Goal: Task Accomplishment & Management: Manage account settings

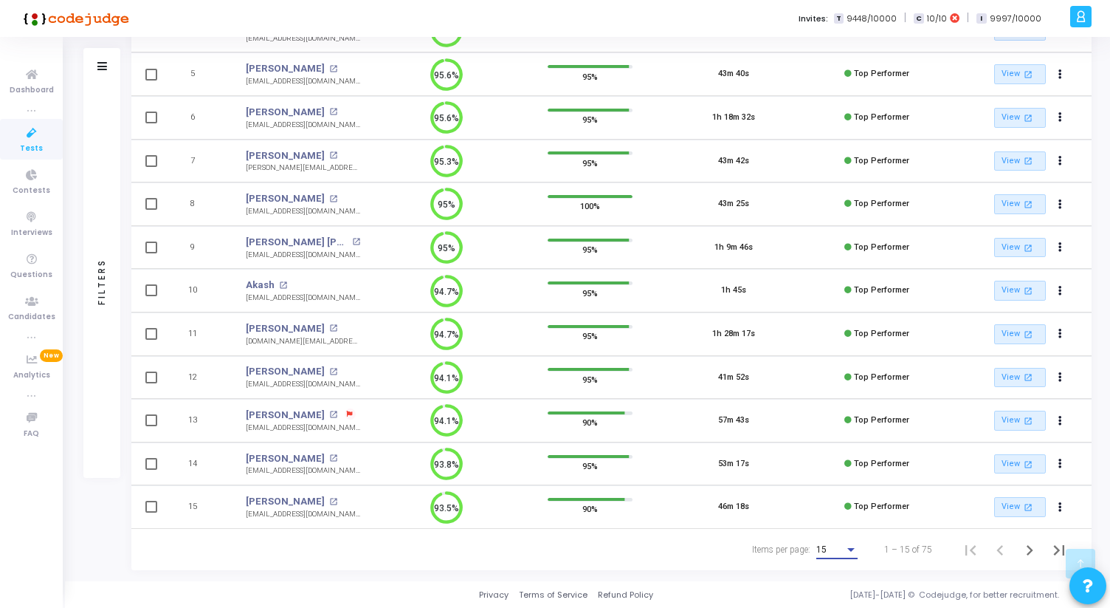
click at [833, 550] on div "15" at bounding box center [830, 550] width 28 height 10
click at [830, 532] on span "50" at bounding box center [837, 541] width 41 height 27
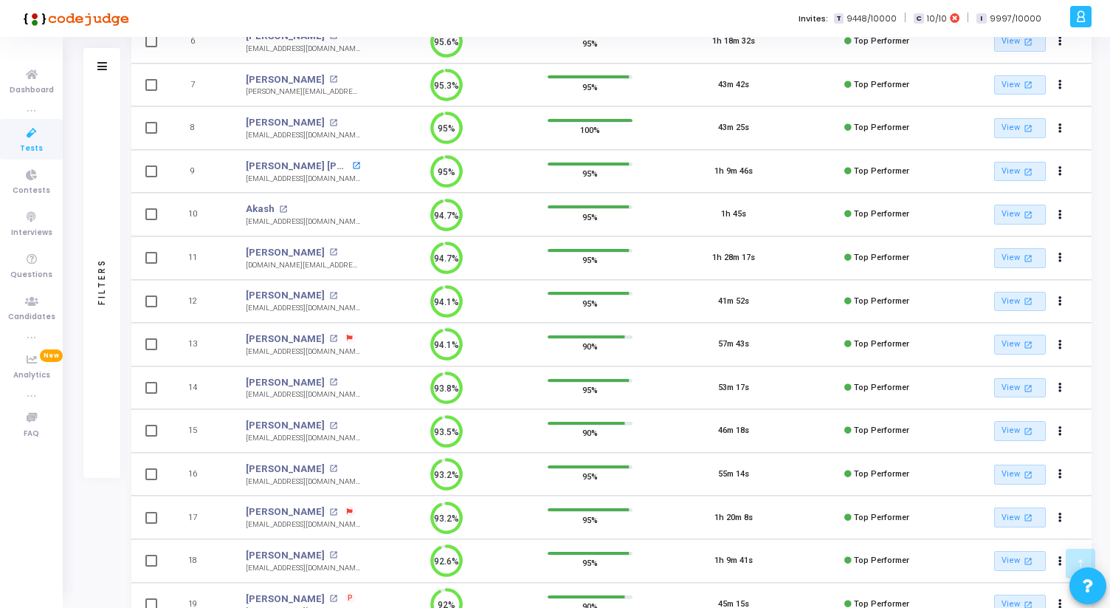
click at [353, 165] on mat-icon "open_in_new" at bounding box center [356, 166] width 8 height 8
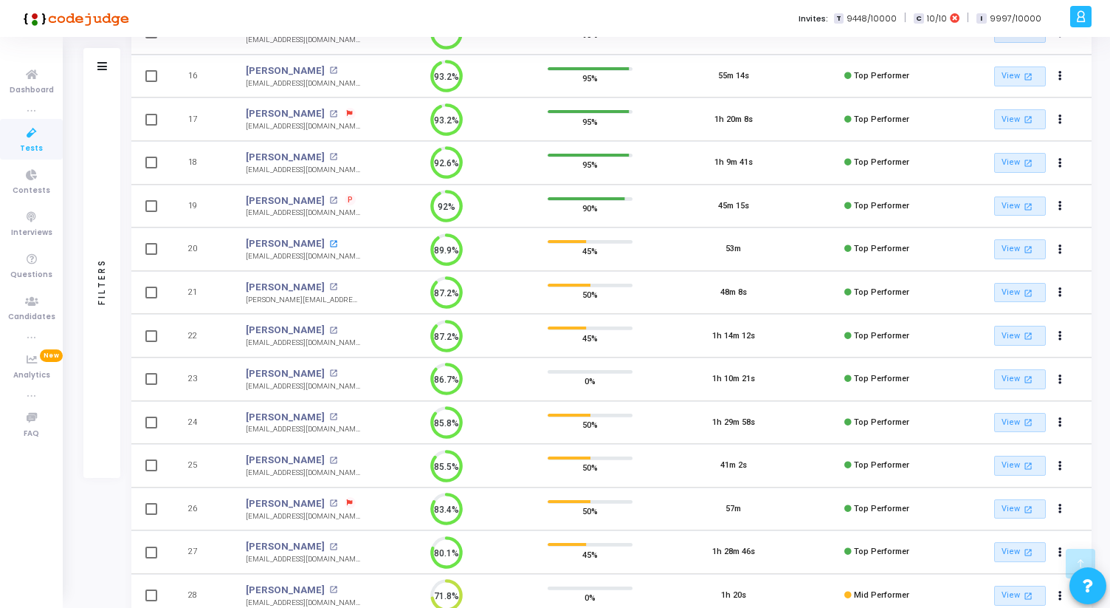
click at [329, 243] on mat-icon "open_in_new" at bounding box center [333, 244] width 8 height 8
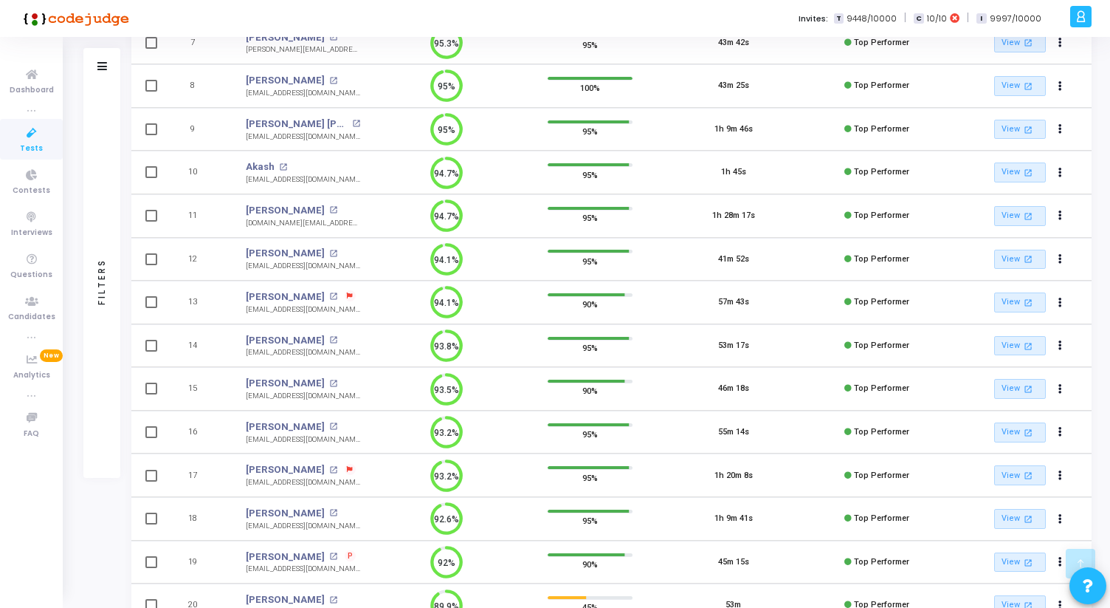
scroll to position [436, 0]
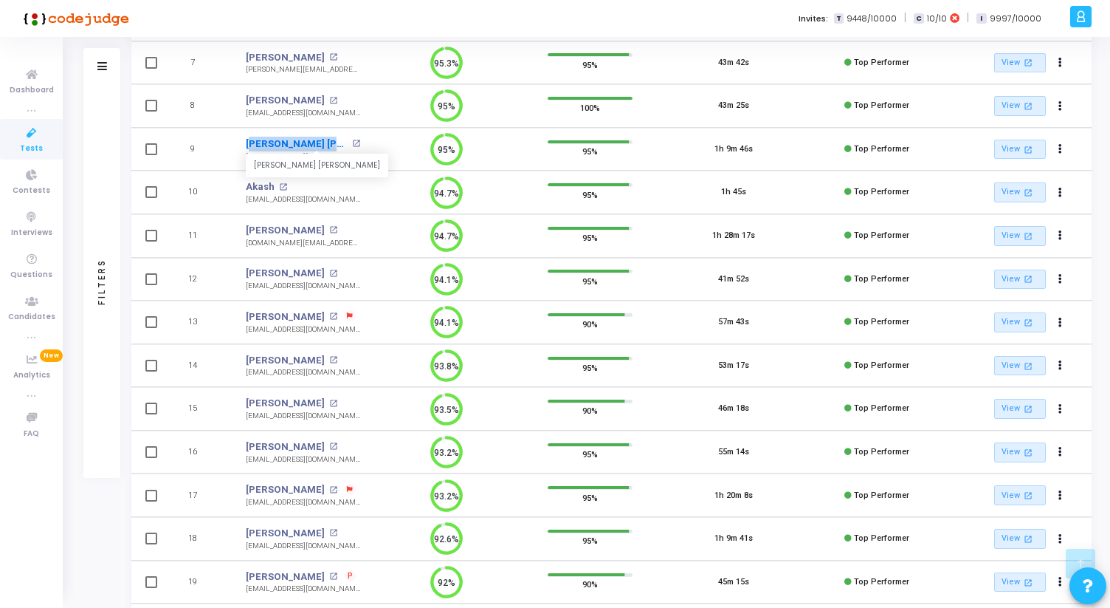
drag, startPoint x: 243, startPoint y: 138, endPoint x: 343, endPoint y: 143, distance: 100.5
click at [344, 143] on td "[PERSON_NAME] [PERSON_NAME] [PERSON_NAME] open_in_new [EMAIL_ADDRESS][DOMAIN_NA…" at bounding box center [303, 150] width 144 height 44
click at [356, 146] on mat-icon "open_in_new" at bounding box center [356, 144] width 8 height 8
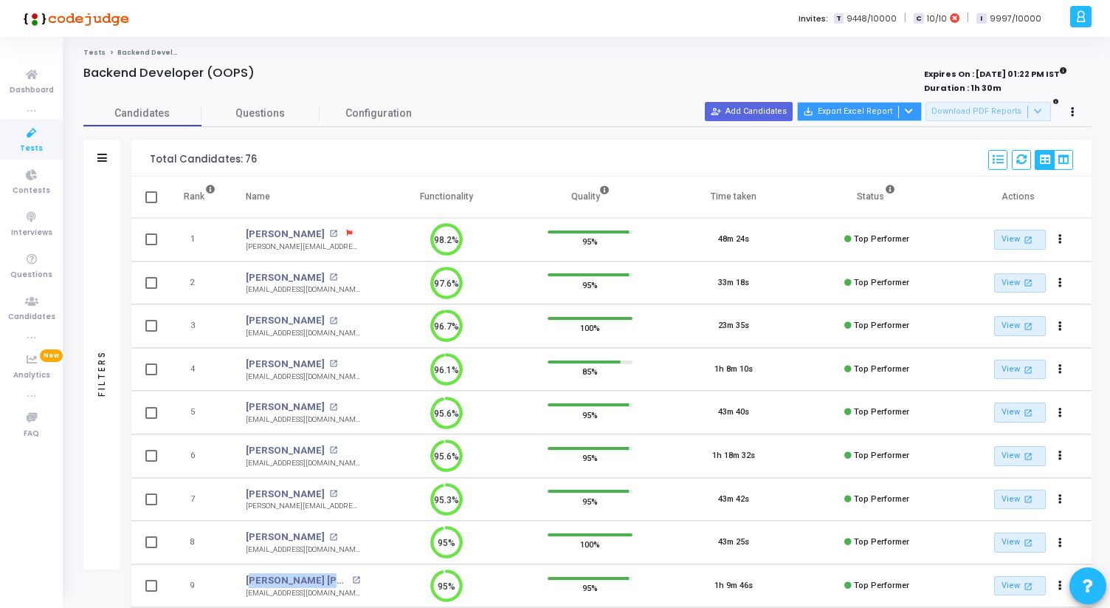
click at [913, 110] on icon at bounding box center [909, 111] width 8 height 8
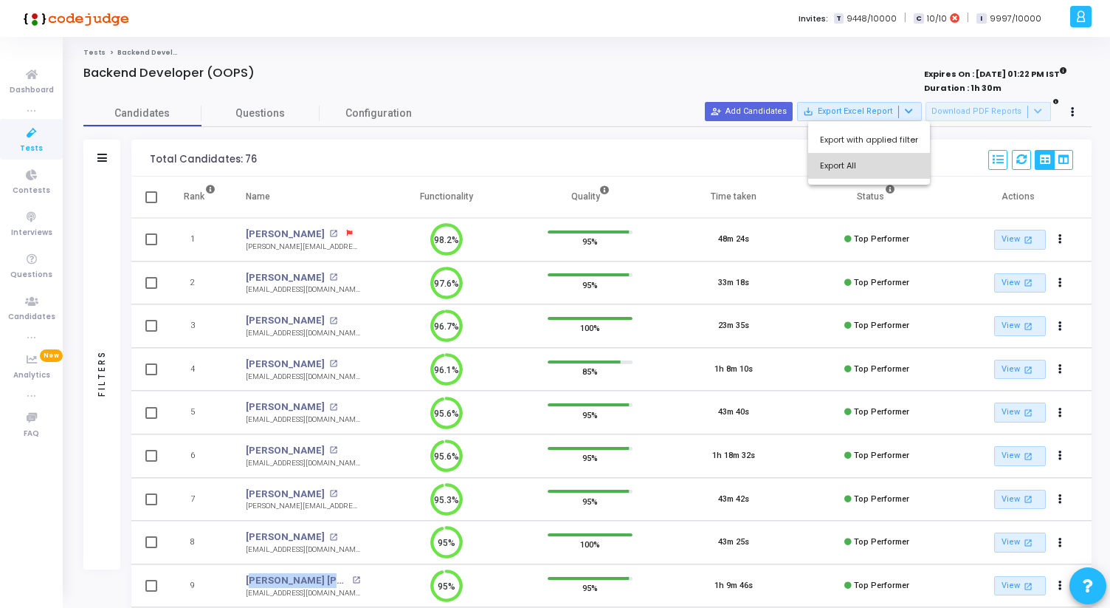
click at [886, 161] on button "Export All" at bounding box center [869, 166] width 122 height 26
drag, startPoint x: 151, startPoint y: 159, endPoint x: 266, endPoint y: 159, distance: 115.2
click at [266, 159] on div "Total Candidates: 76 Select S No Name Questions Functionality Quality Time Take…" at bounding box center [611, 158] width 960 height 37
drag, startPoint x: 266, startPoint y: 159, endPoint x: 151, endPoint y: 159, distance: 115.2
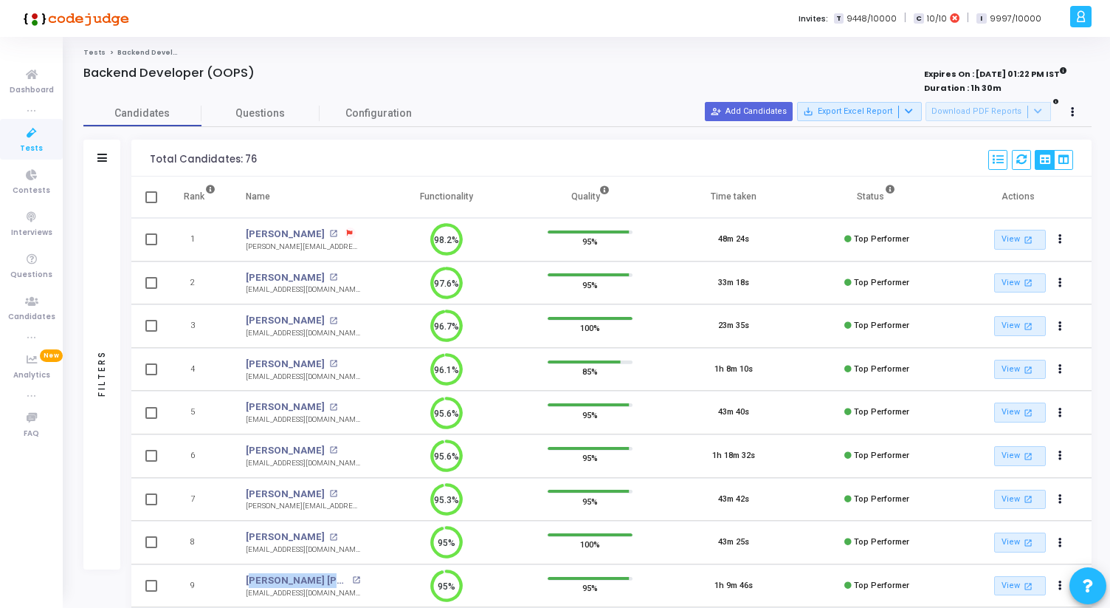
click at [151, 159] on div "Total Candidates: 76 Select S No Name Questions Functionality Quality Time Take…" at bounding box center [611, 158] width 960 height 37
click at [151, 159] on div "Total Candidates: 76" at bounding box center [203, 160] width 107 height 12
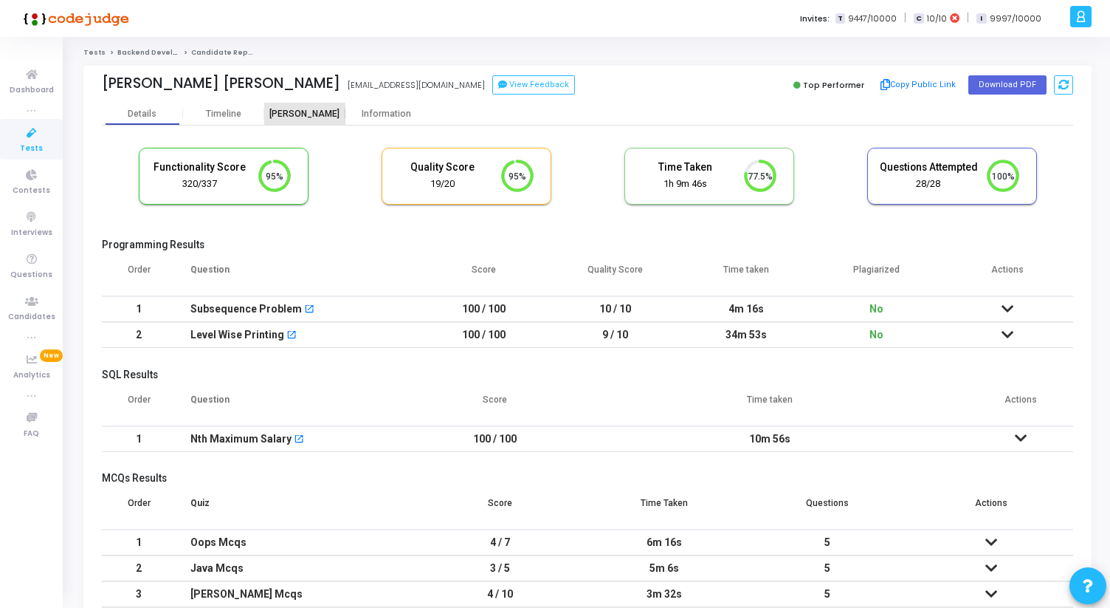
click at [295, 116] on div "[PERSON_NAME]" at bounding box center [304, 114] width 81 height 11
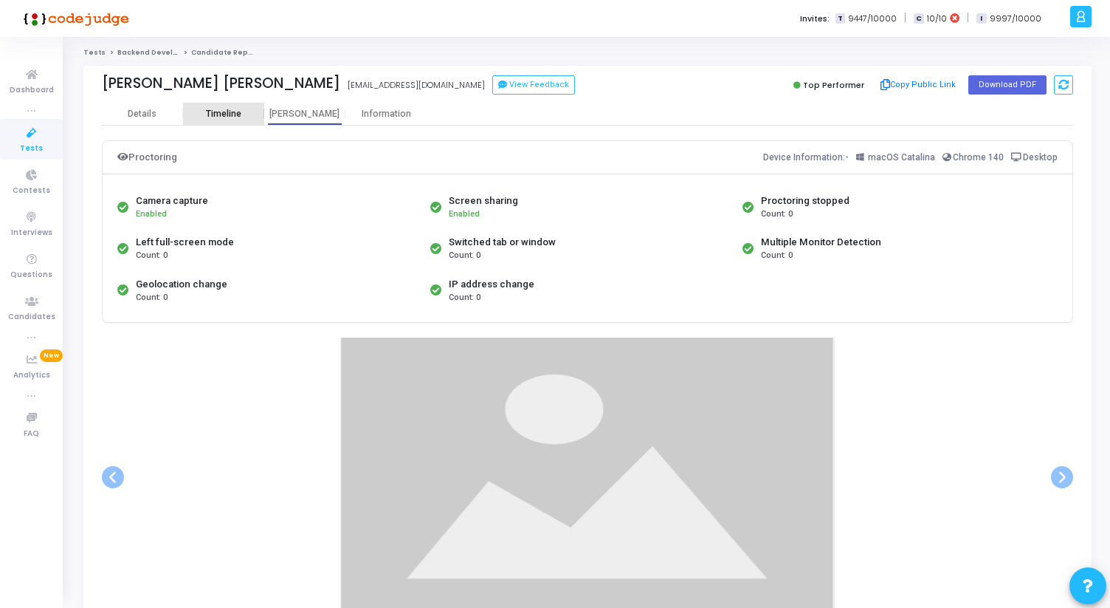
click at [233, 111] on div "Timeline" at bounding box center [223, 114] width 35 height 11
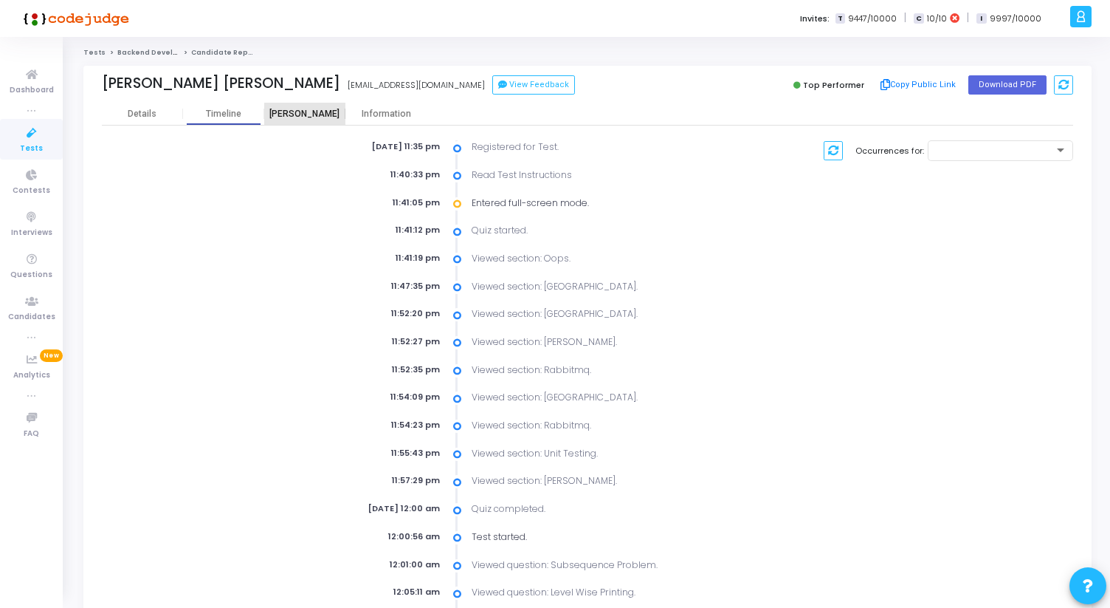
click at [300, 113] on div "[PERSON_NAME]" at bounding box center [304, 114] width 81 height 11
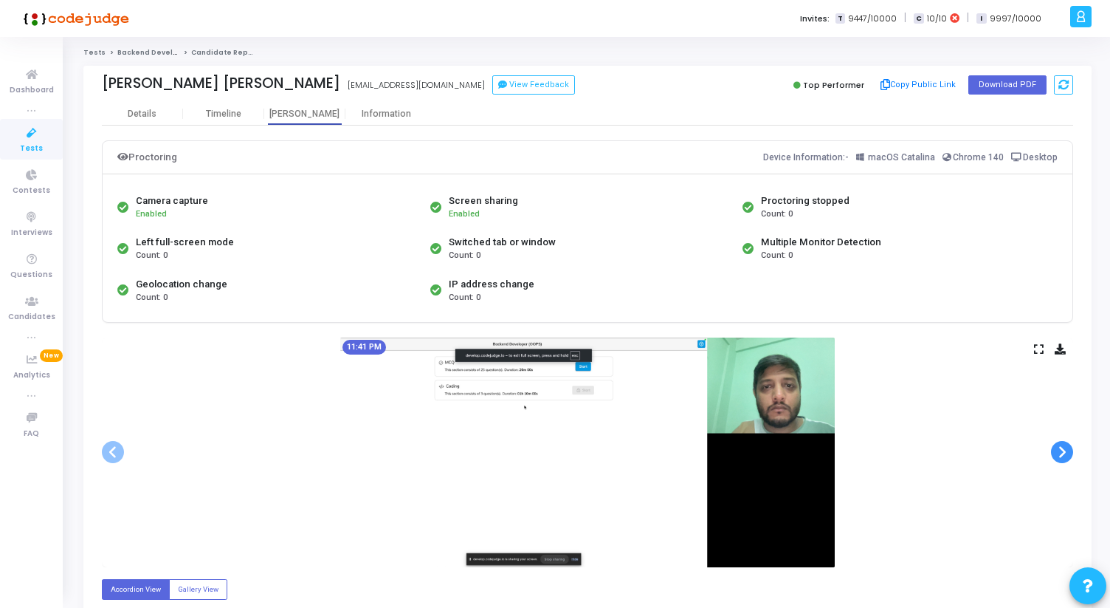
click at [1059, 452] on span at bounding box center [1062, 452] width 22 height 22
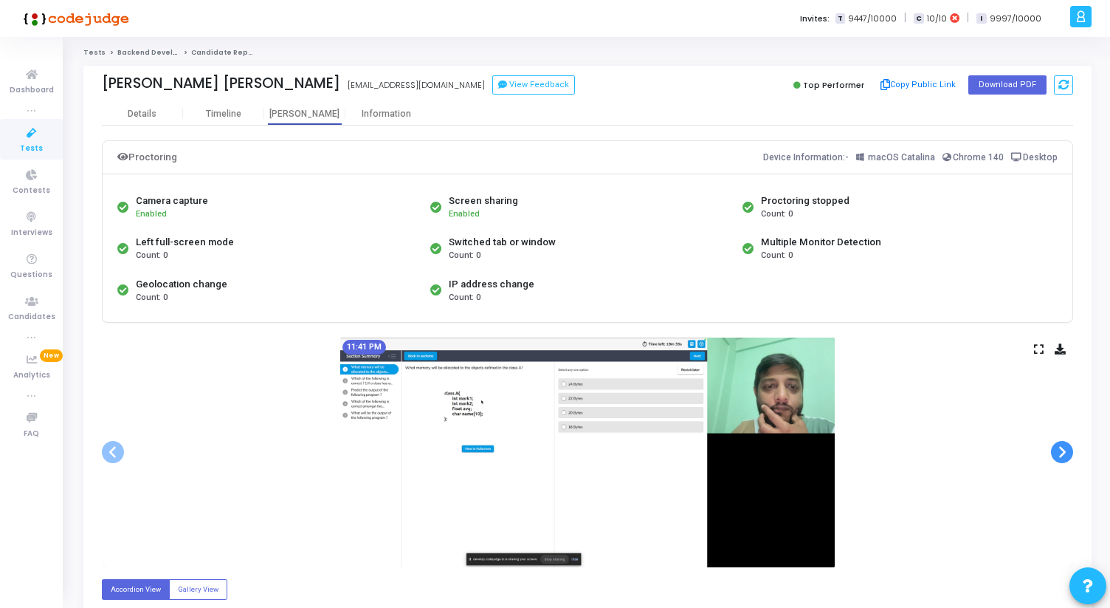
click at [1059, 452] on span at bounding box center [1062, 452] width 22 height 22
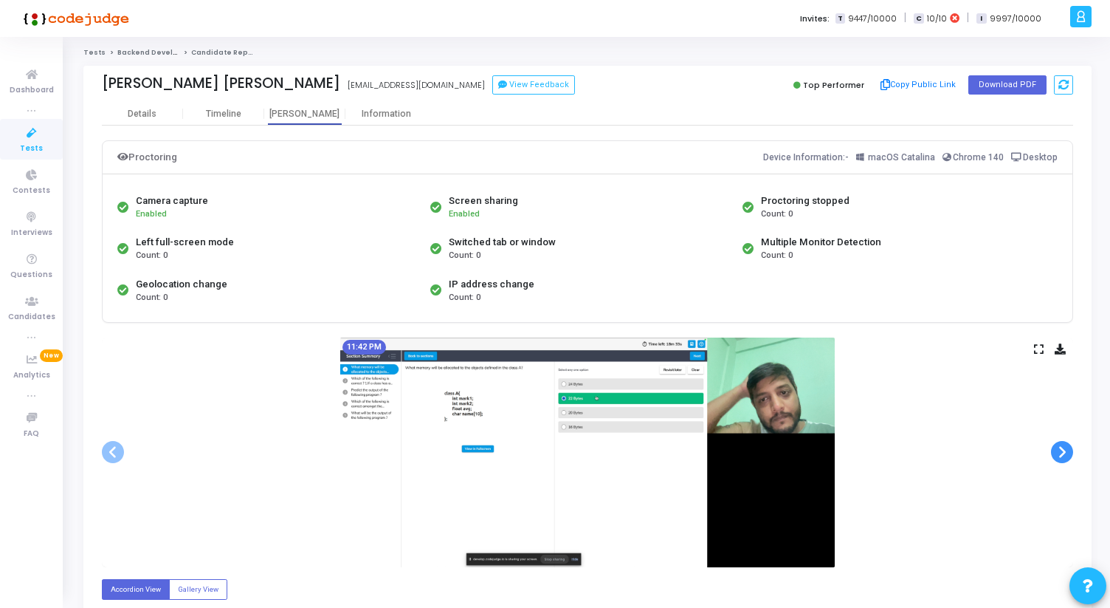
click at [1059, 452] on span at bounding box center [1062, 452] width 22 height 22
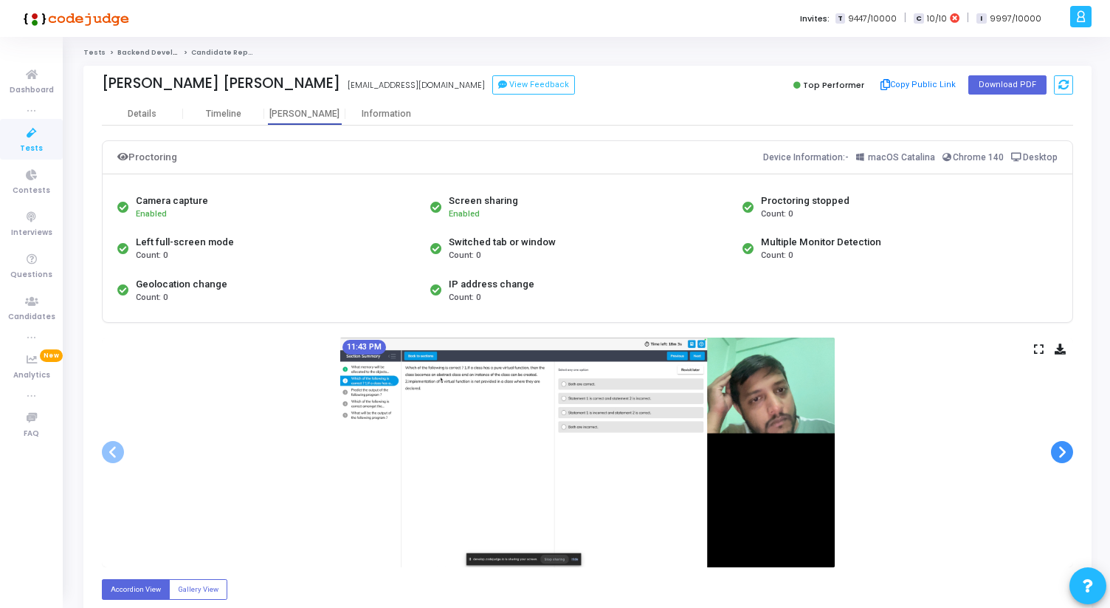
click at [1059, 452] on span at bounding box center [1062, 452] width 22 height 22
click at [1059, 453] on span at bounding box center [1062, 452] width 22 height 22
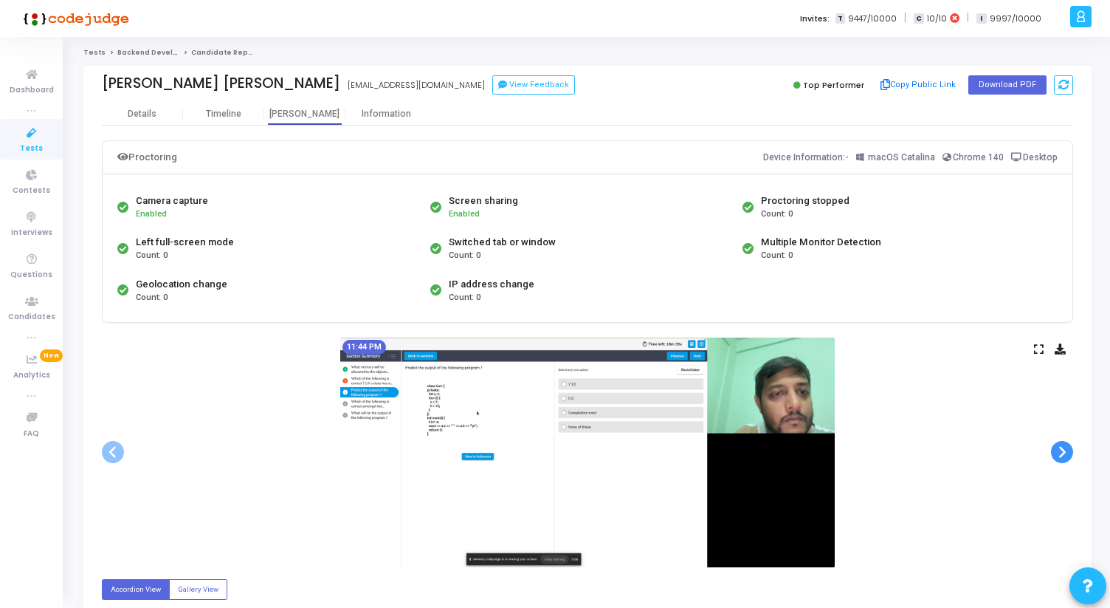
click at [1059, 453] on span at bounding box center [1062, 452] width 22 height 22
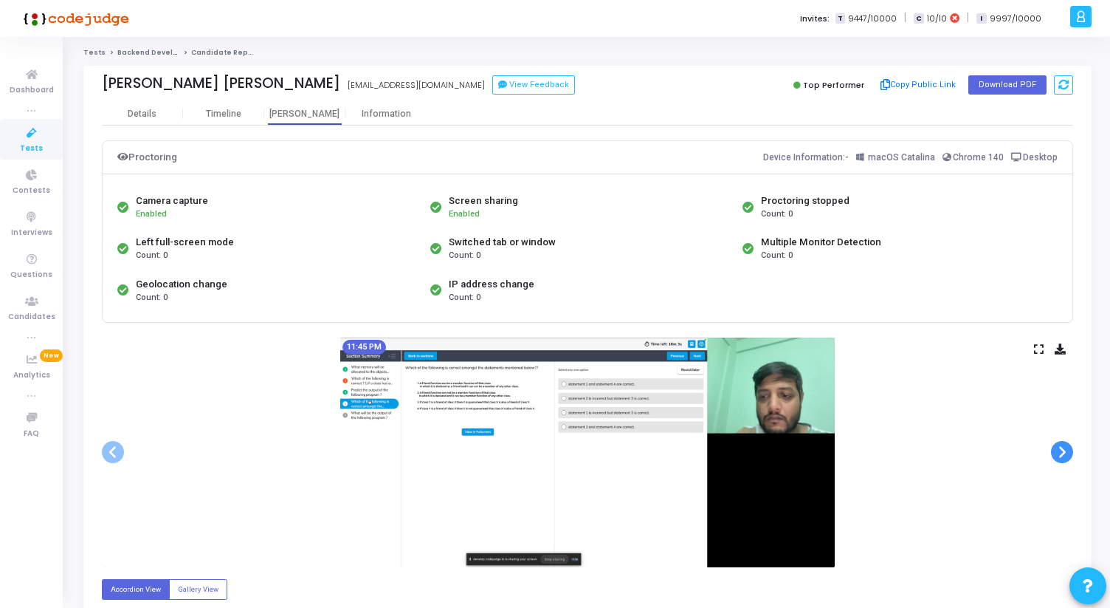
click at [1059, 453] on span at bounding box center [1062, 452] width 22 height 22
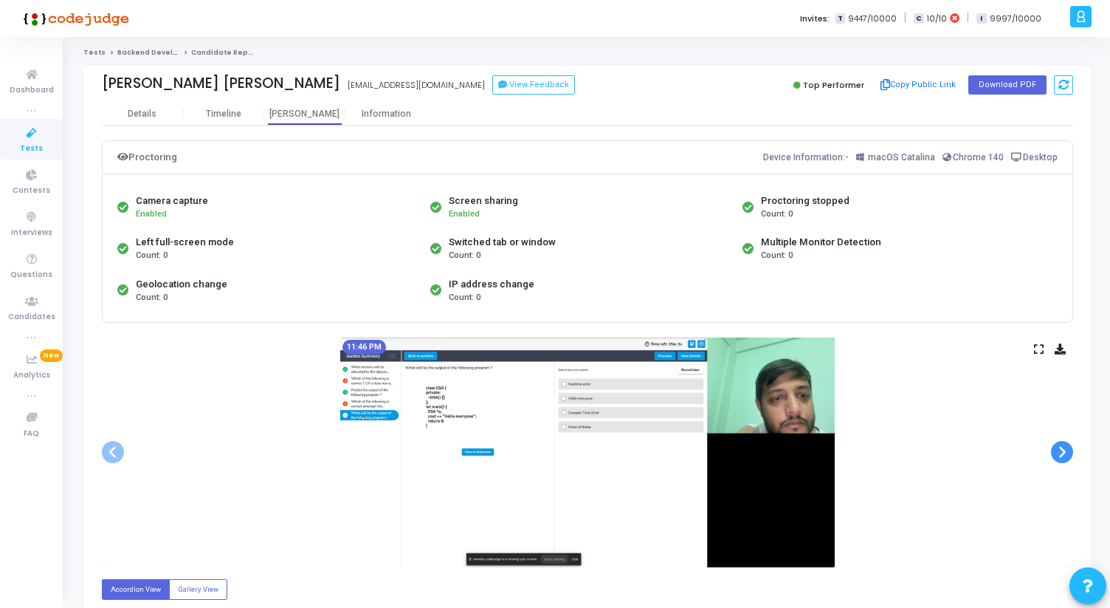
click at [1059, 453] on span at bounding box center [1062, 452] width 22 height 22
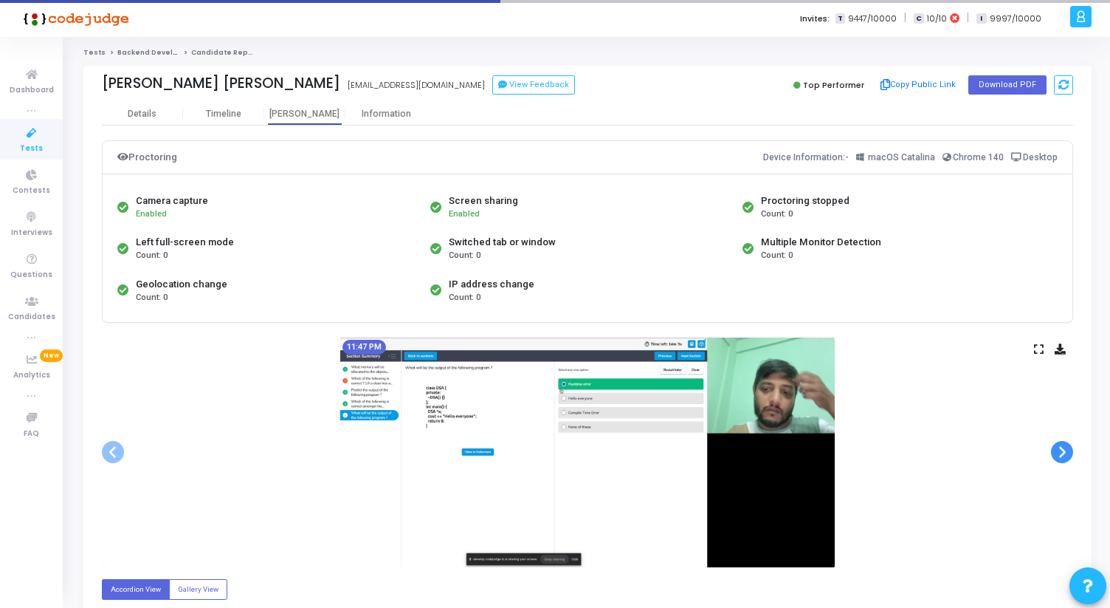
click at [1059, 453] on span at bounding box center [1062, 452] width 22 height 22
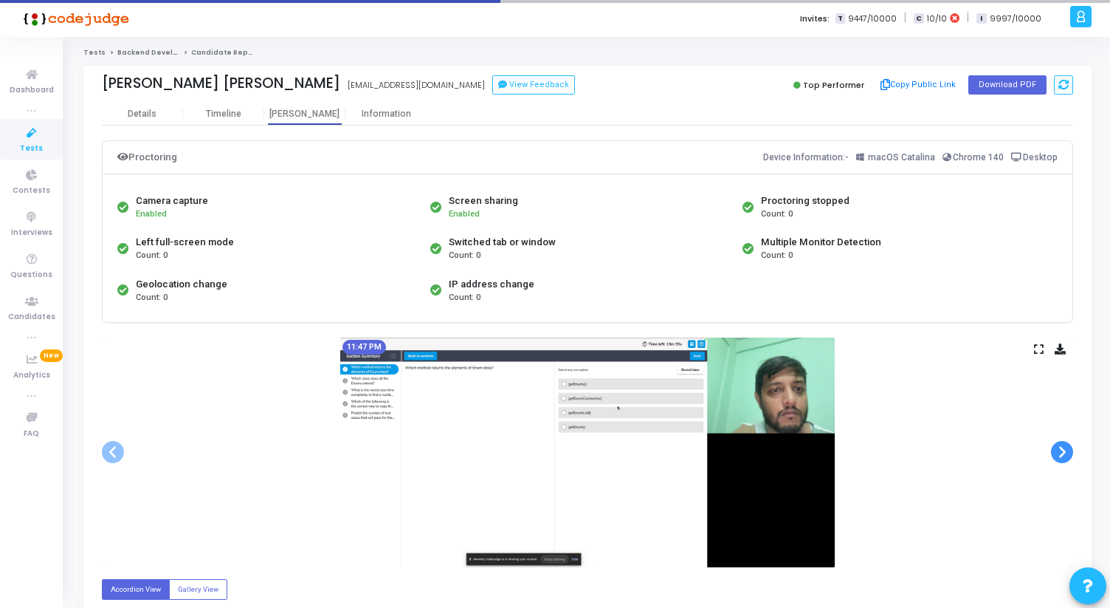
click at [1059, 453] on span at bounding box center [1062, 452] width 22 height 22
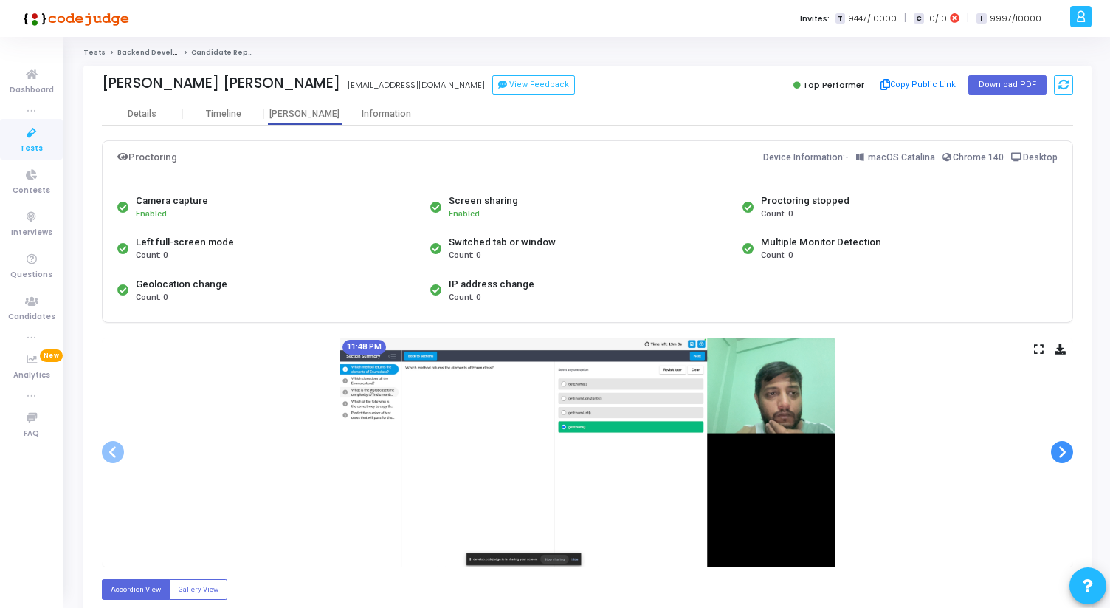
click at [1059, 453] on span at bounding box center [1062, 452] width 22 height 22
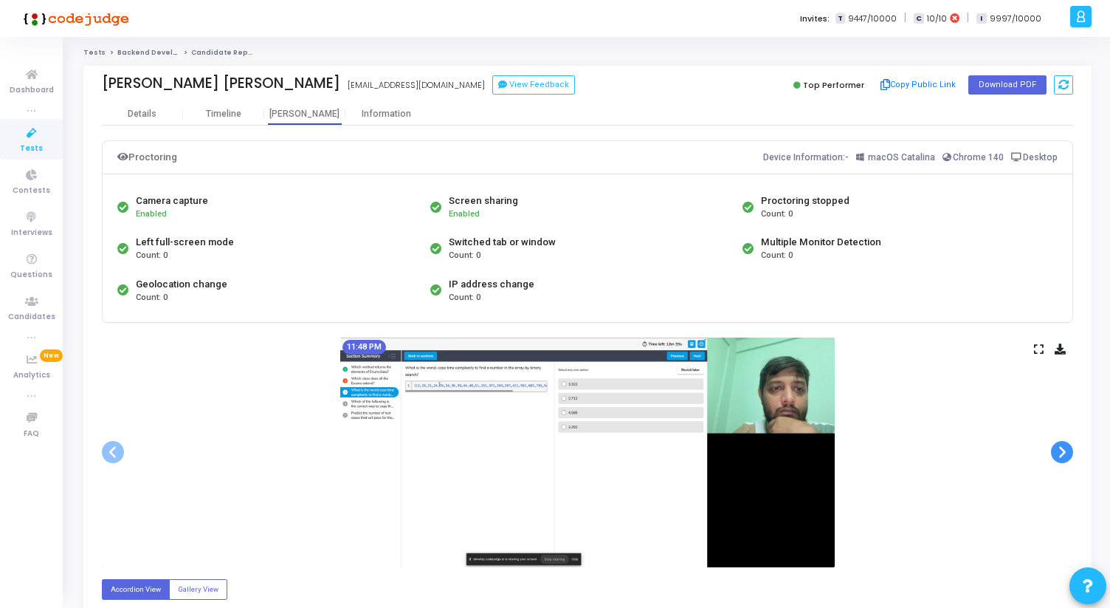
click at [1059, 453] on span at bounding box center [1062, 452] width 22 height 22
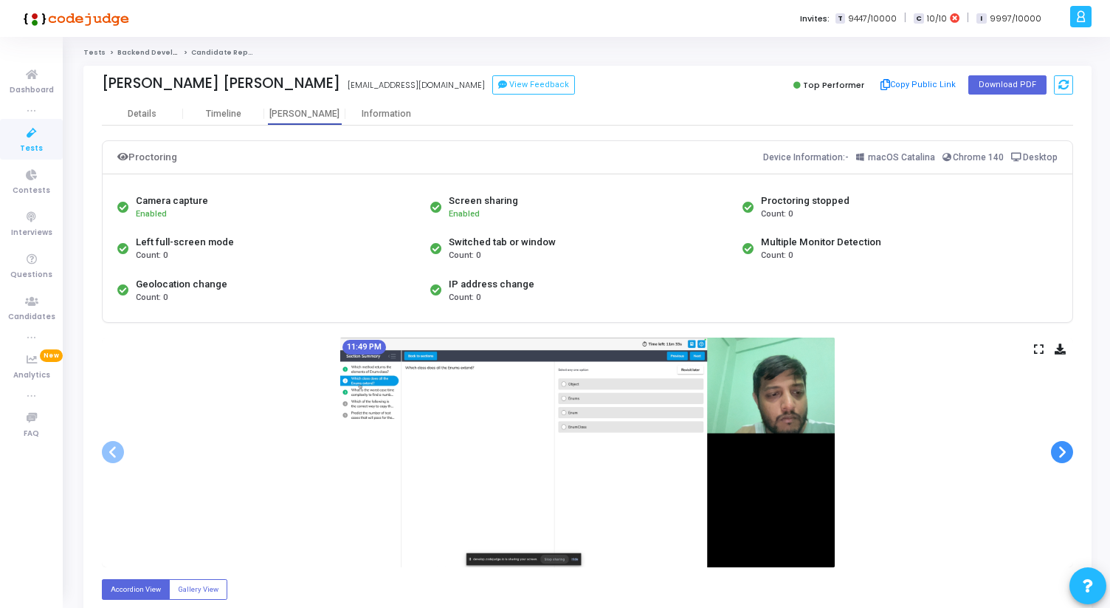
click at [1059, 453] on span at bounding box center [1062, 452] width 22 height 22
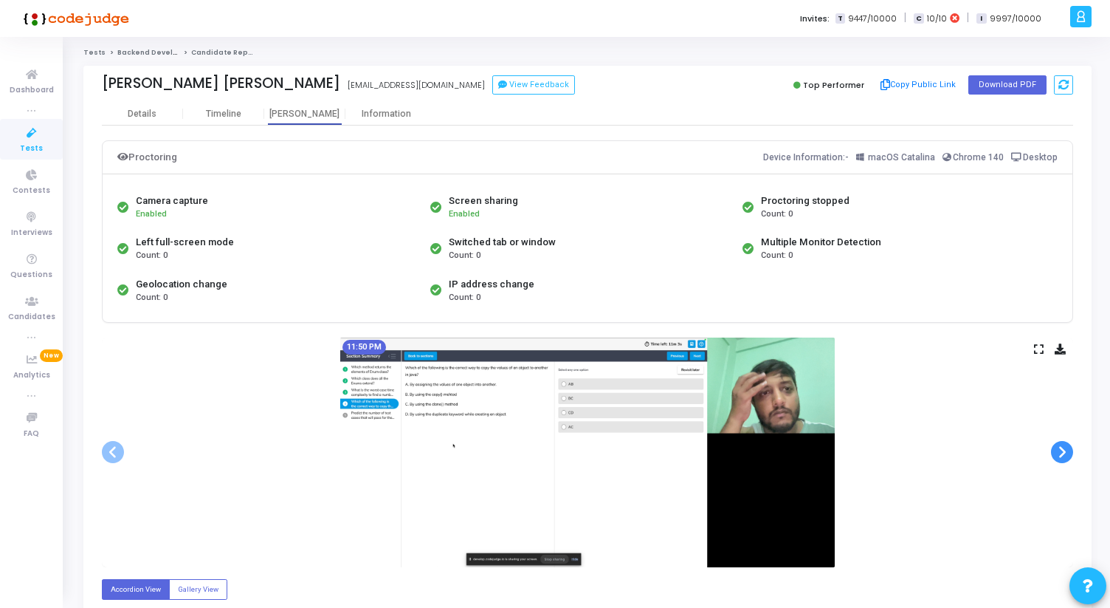
click at [1059, 453] on span at bounding box center [1062, 452] width 22 height 22
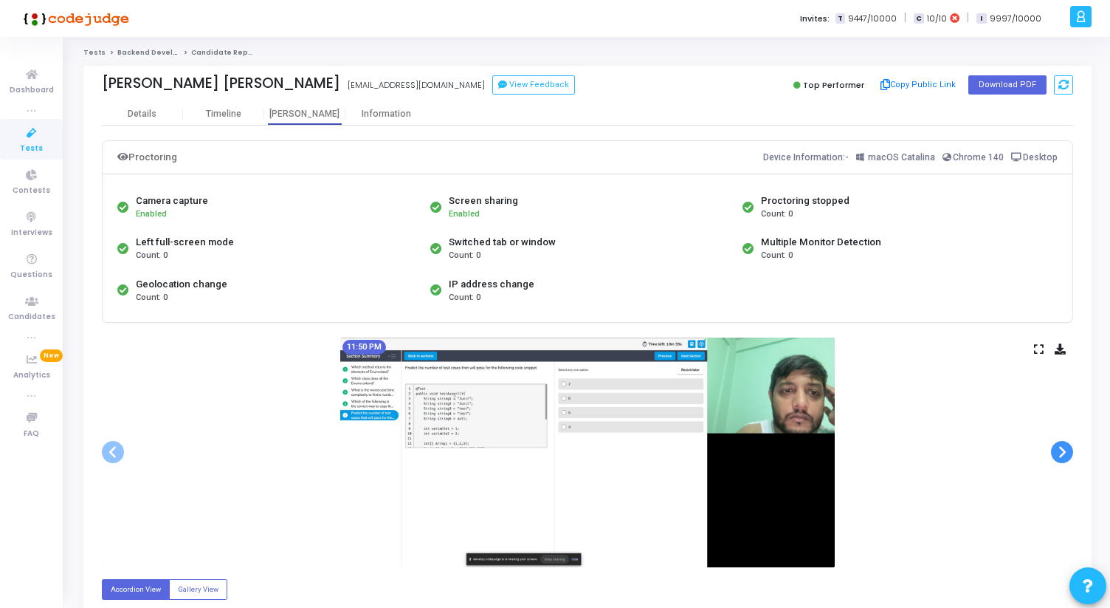
click at [1059, 455] on span at bounding box center [1062, 452] width 22 height 22
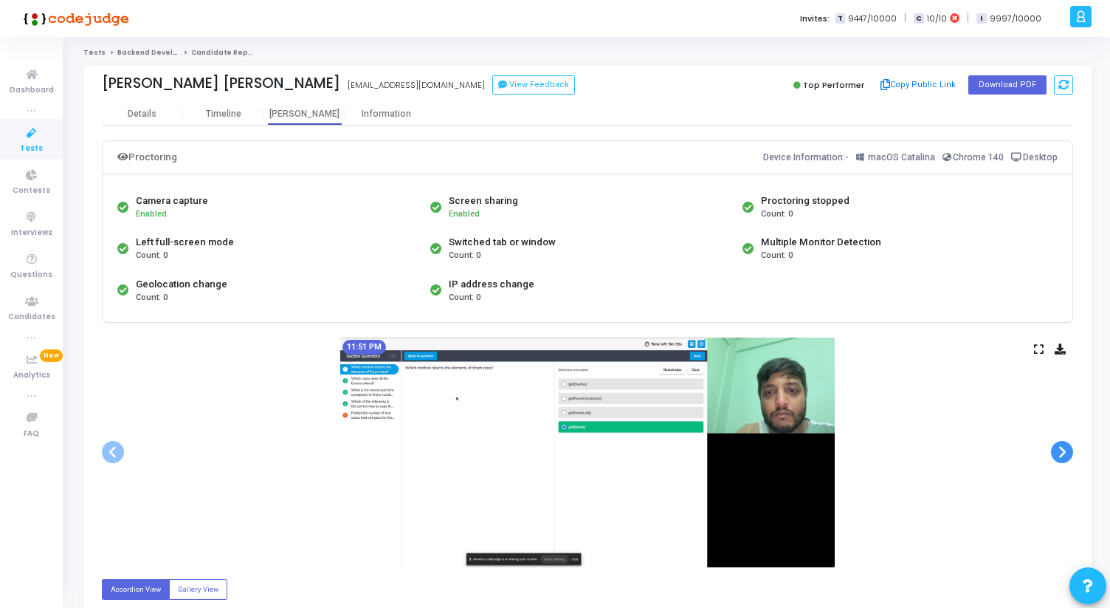
click at [1059, 455] on span at bounding box center [1062, 452] width 22 height 22
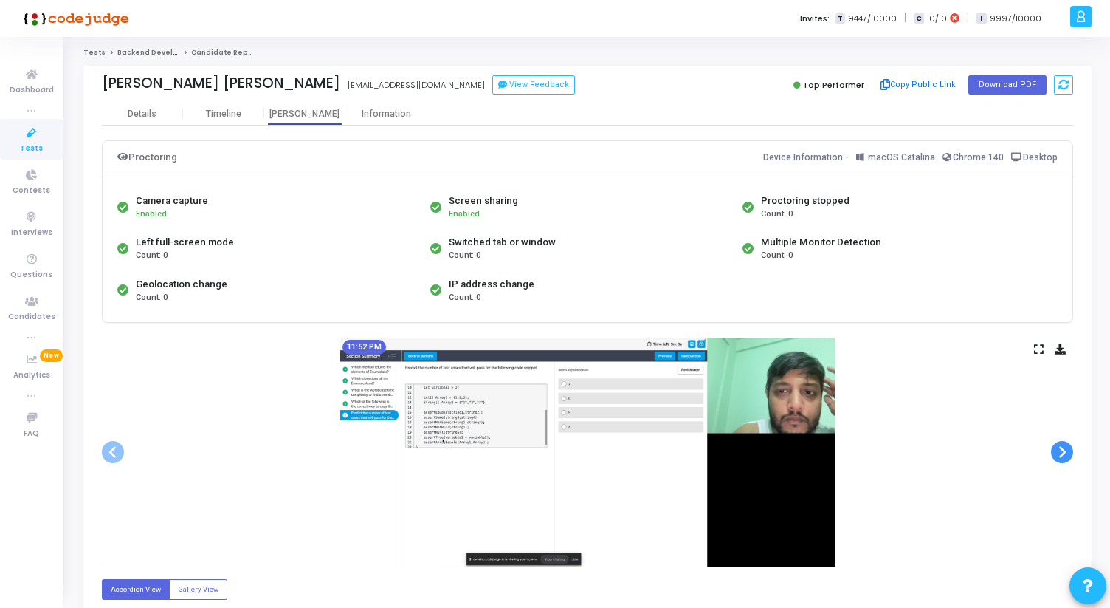
click at [1059, 455] on span at bounding box center [1062, 452] width 22 height 22
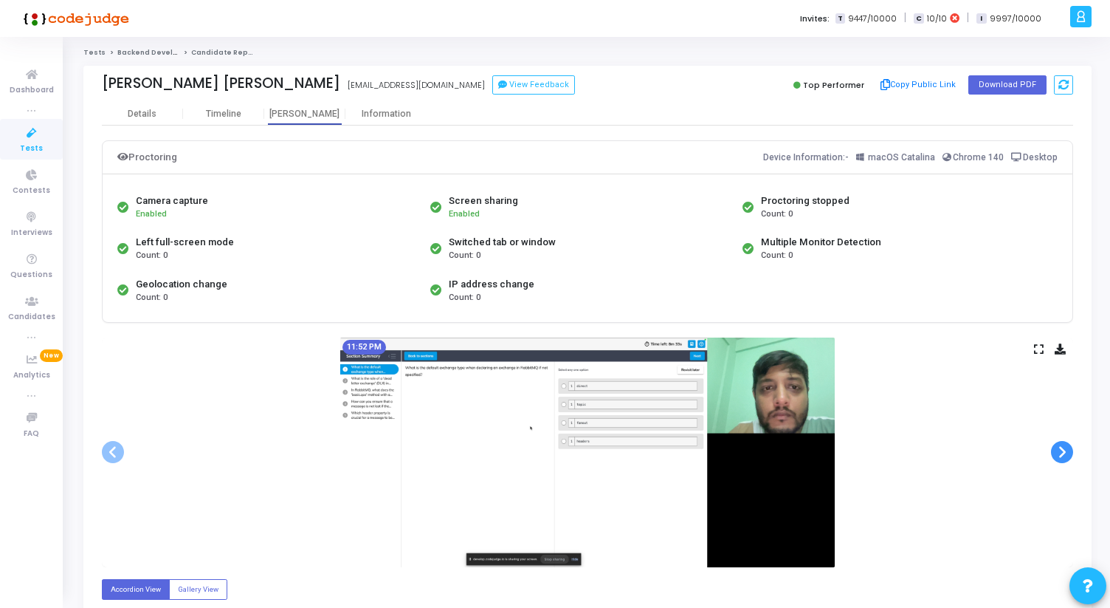
click at [1059, 455] on span at bounding box center [1062, 452] width 22 height 22
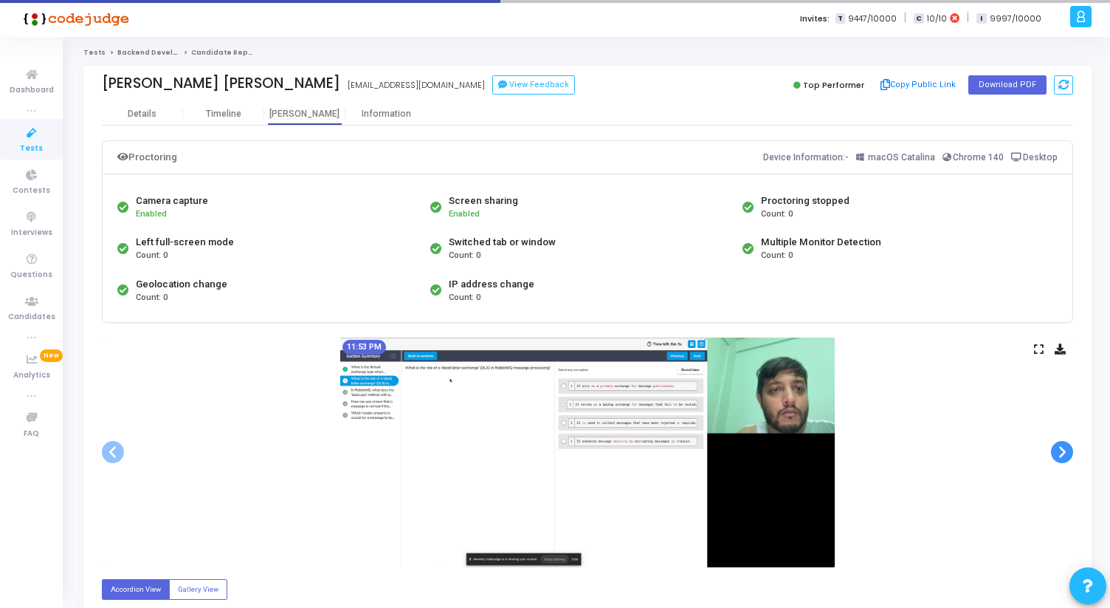
click at [1059, 455] on span at bounding box center [1062, 452] width 22 height 22
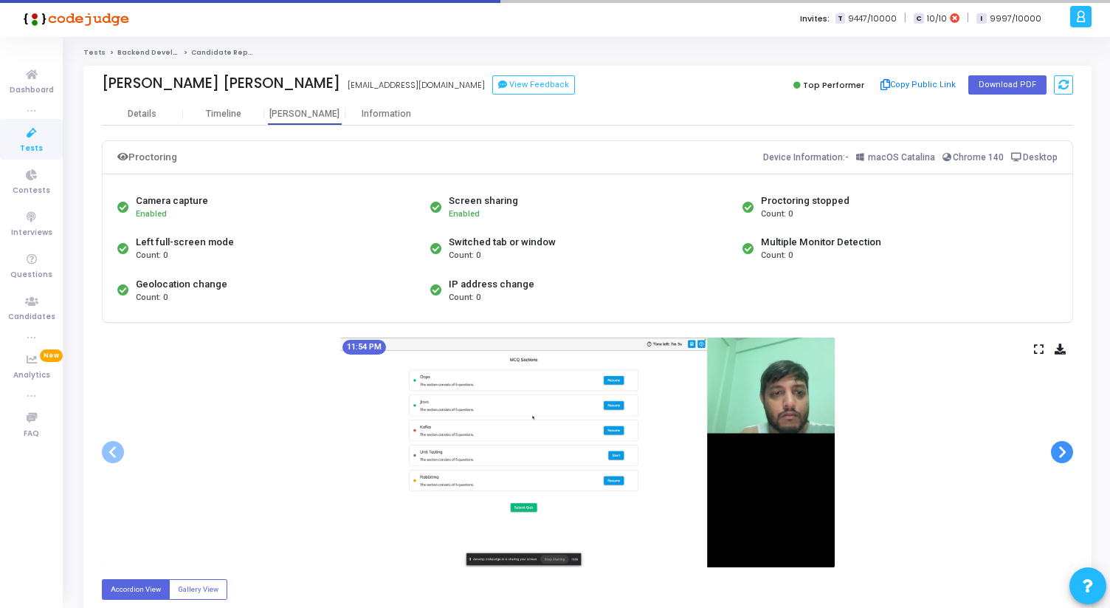
click at [1059, 455] on span at bounding box center [1062, 452] width 22 height 22
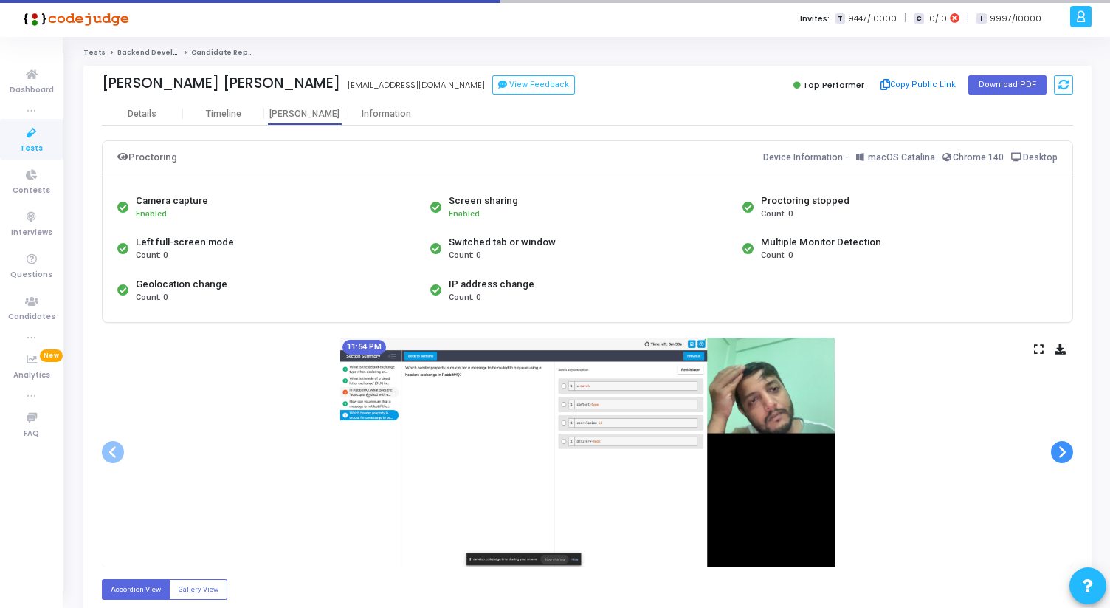
click at [1059, 455] on span at bounding box center [1062, 452] width 22 height 22
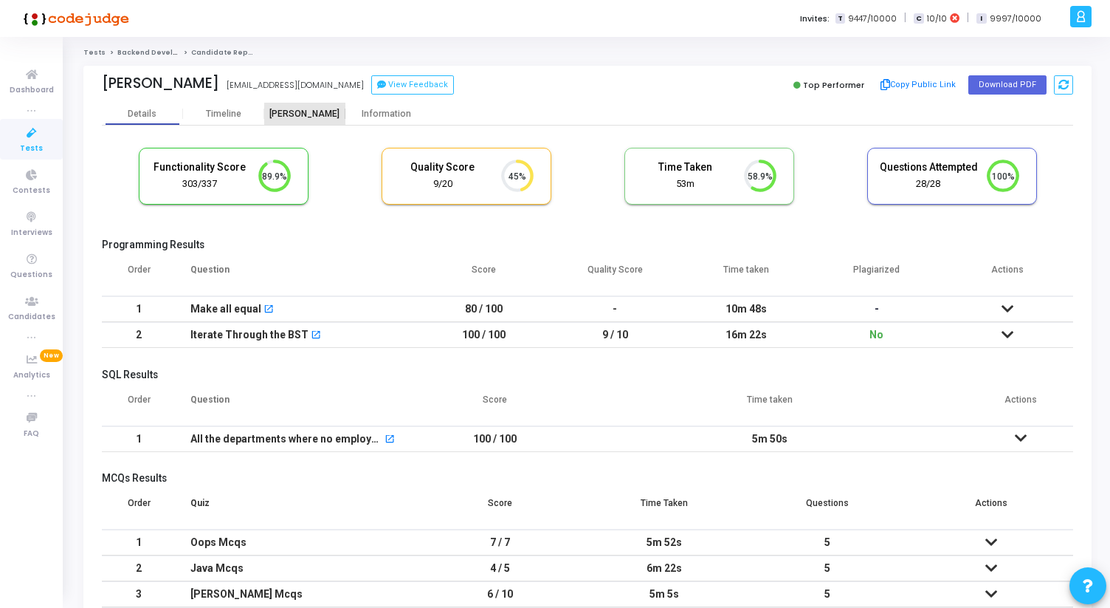
click at [325, 113] on div "[PERSON_NAME]" at bounding box center [304, 114] width 81 height 11
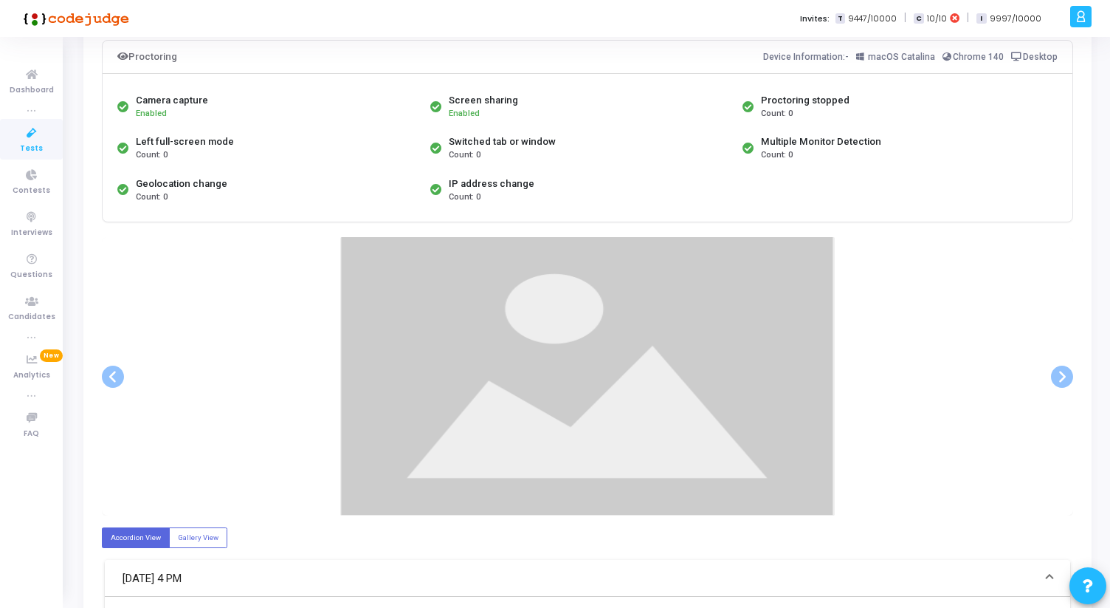
scroll to position [103, 0]
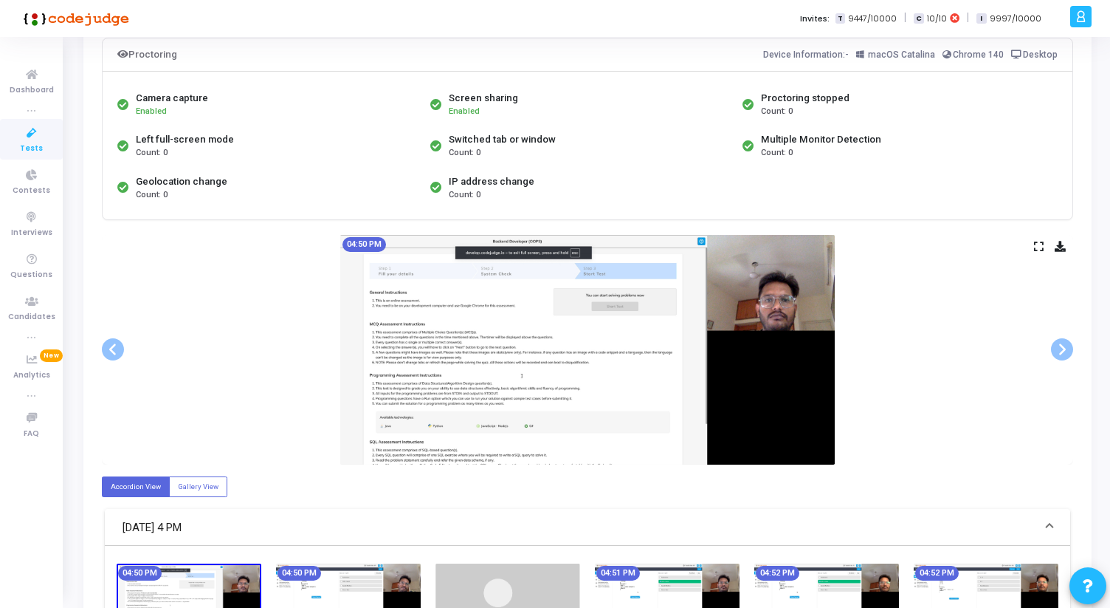
click at [1059, 374] on div "04:50 PM" at bounding box center [587, 350] width 971 height 230
click at [1060, 353] on span at bounding box center [1062, 349] width 22 height 22
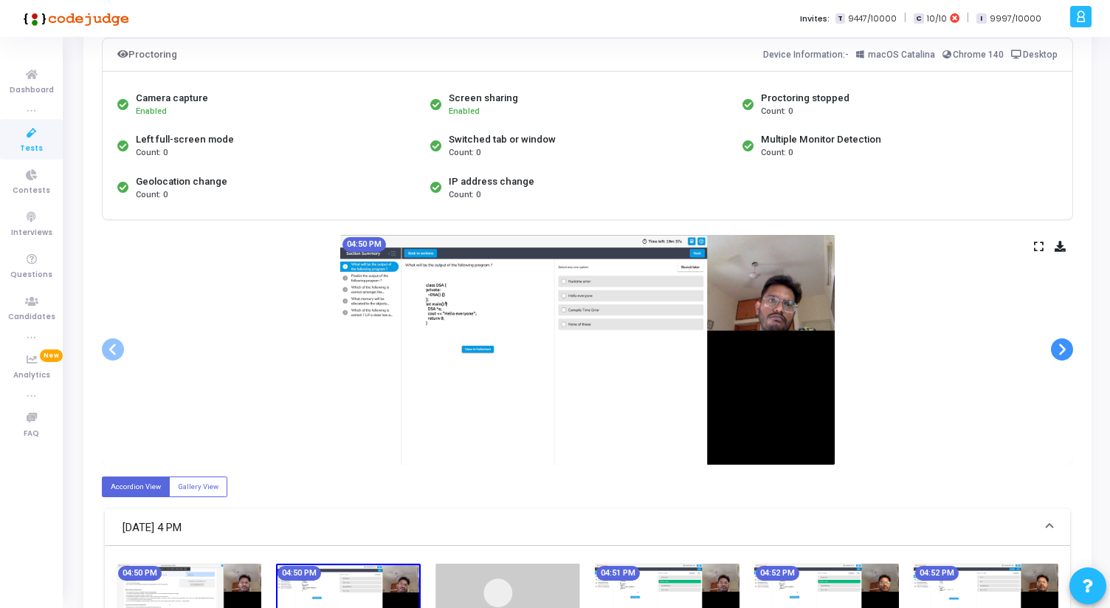
click at [1060, 353] on span at bounding box center [1062, 349] width 22 height 22
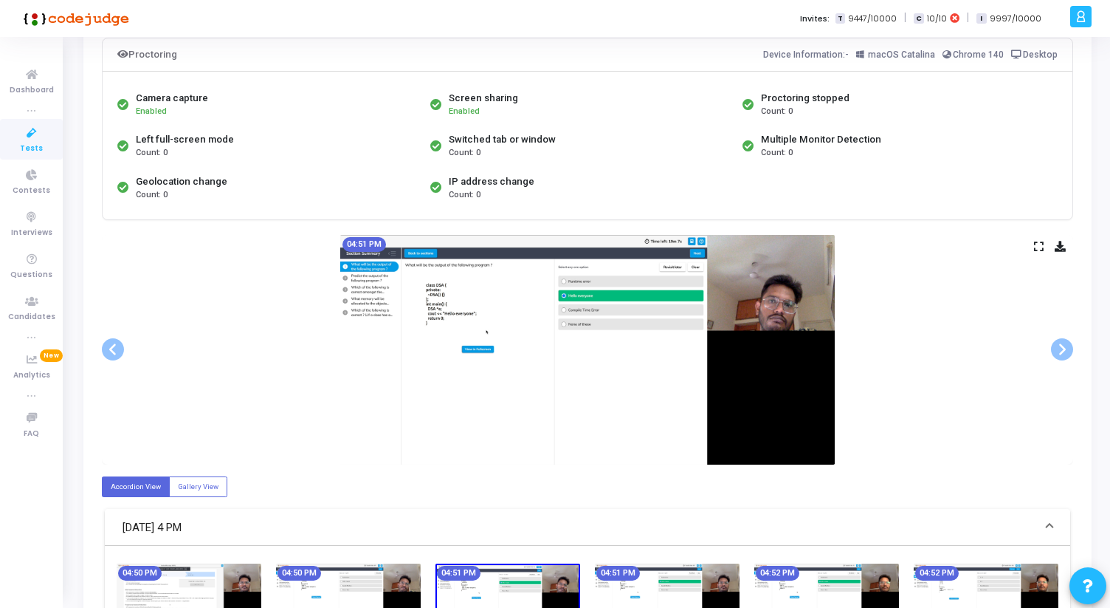
click at [1035, 247] on icon at bounding box center [1039, 246] width 10 height 8
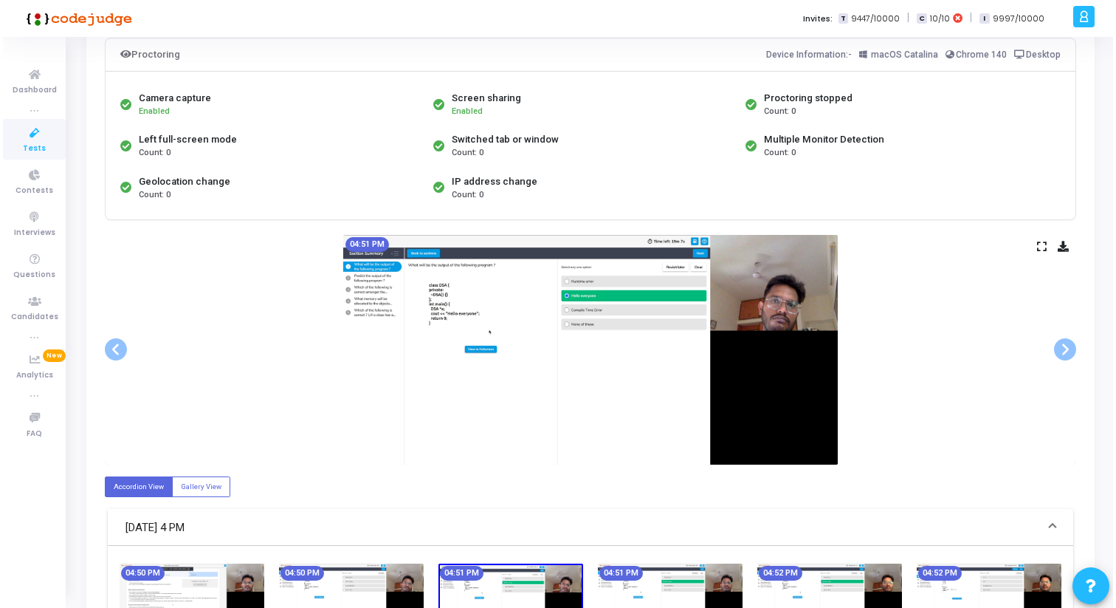
scroll to position [0, 0]
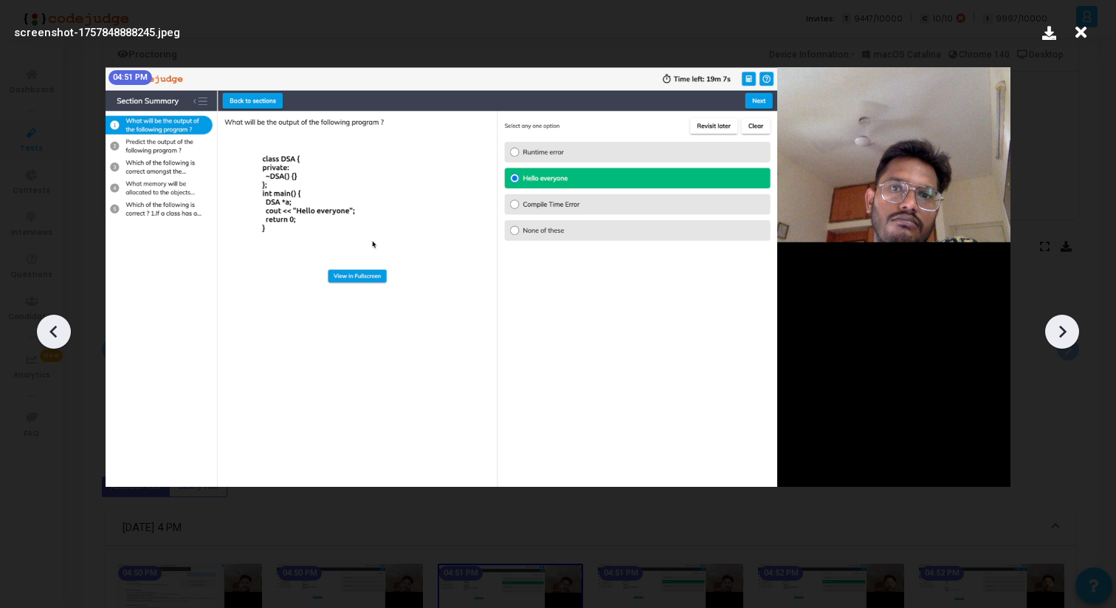
click at [1068, 326] on icon at bounding box center [1062, 331] width 22 height 22
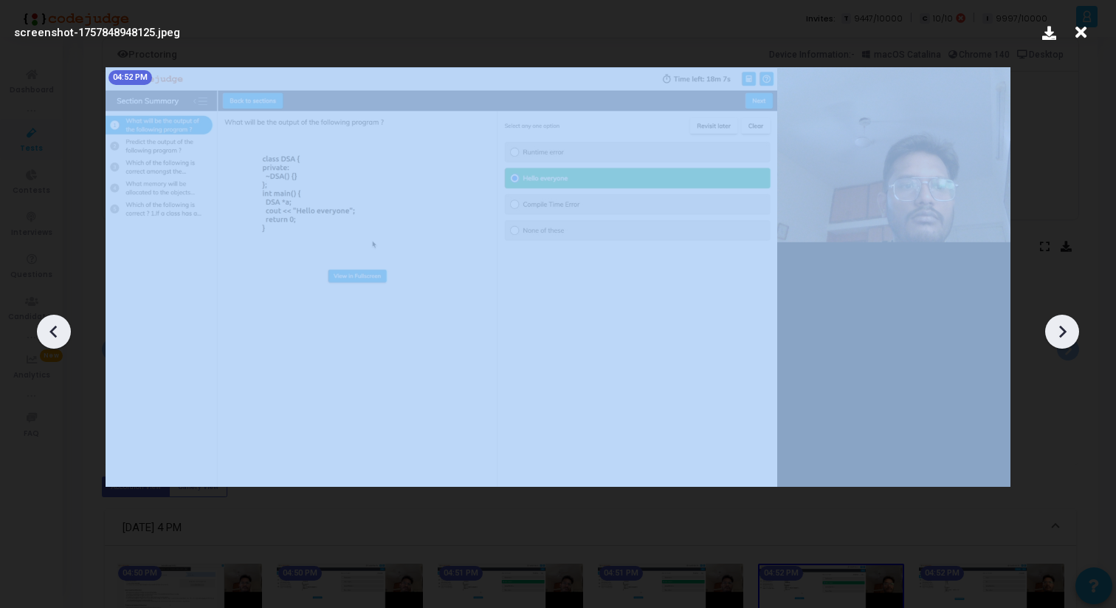
click at [1068, 326] on icon at bounding box center [1062, 331] width 22 height 22
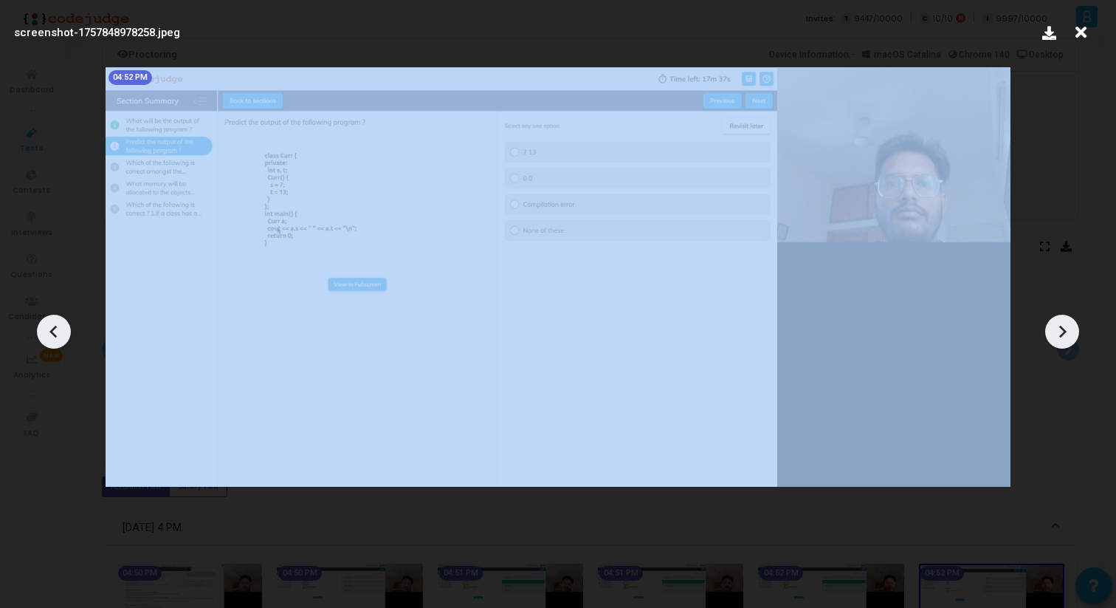
click at [1068, 326] on icon at bounding box center [1062, 331] width 22 height 22
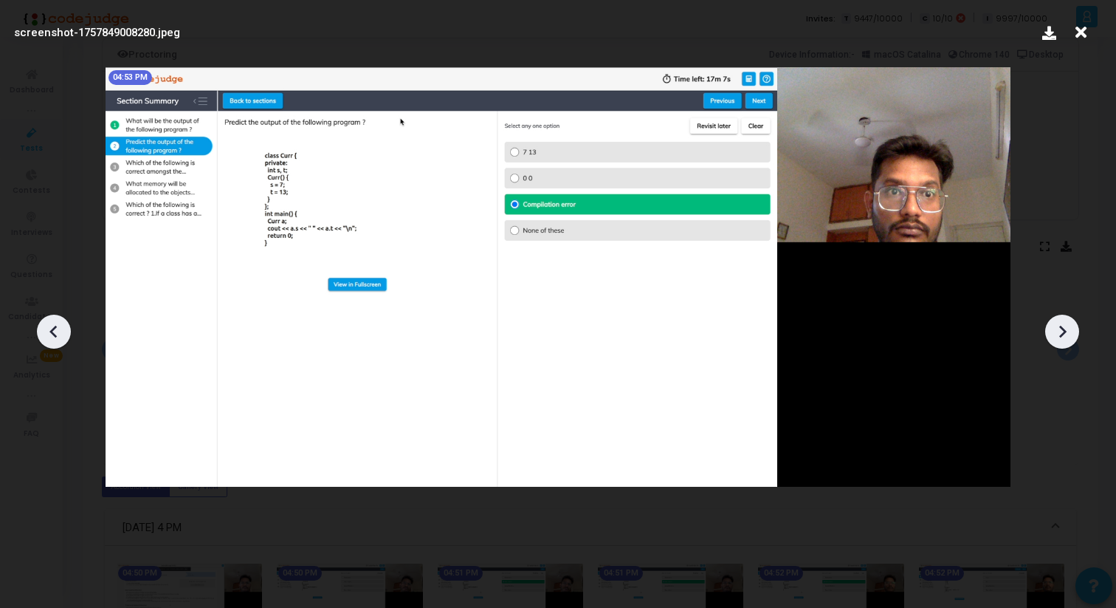
click at [1068, 326] on icon at bounding box center [1062, 331] width 22 height 22
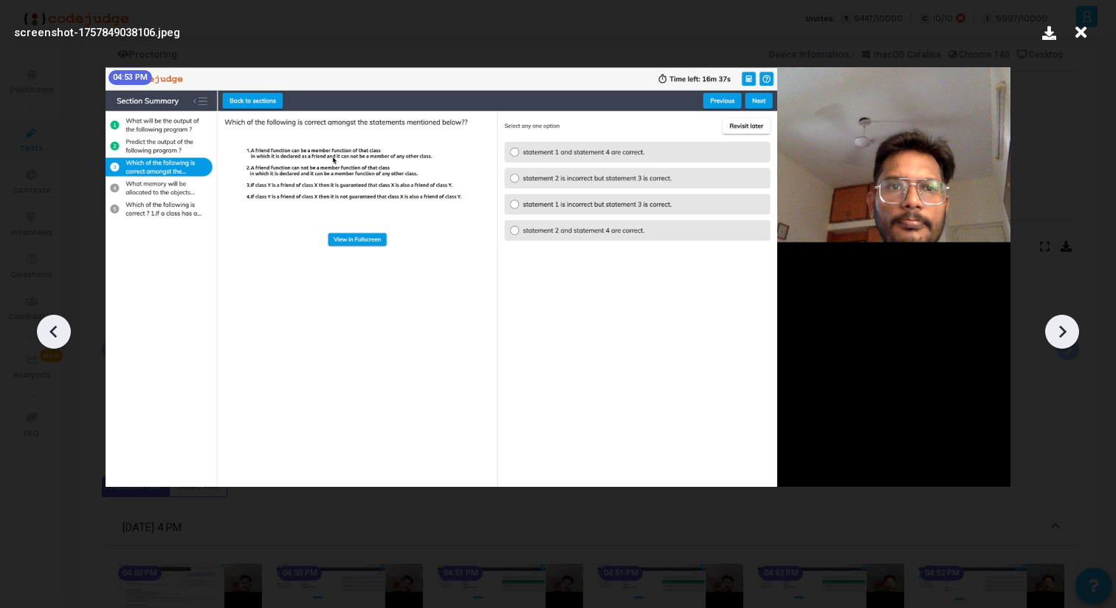
click at [1068, 326] on icon at bounding box center [1062, 331] width 22 height 22
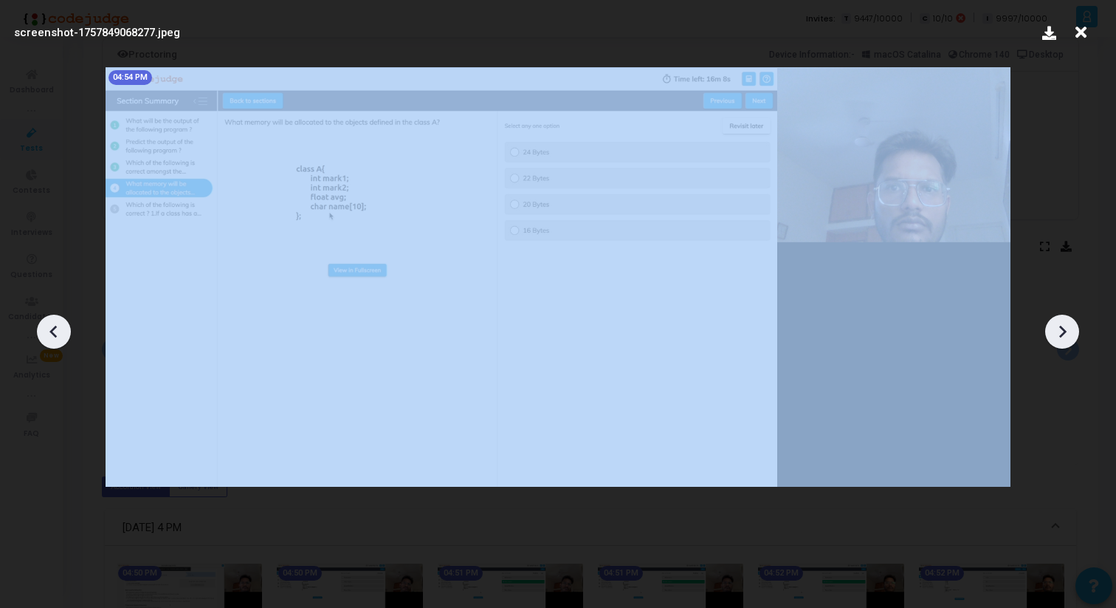
click at [1068, 326] on icon at bounding box center [1062, 331] width 22 height 22
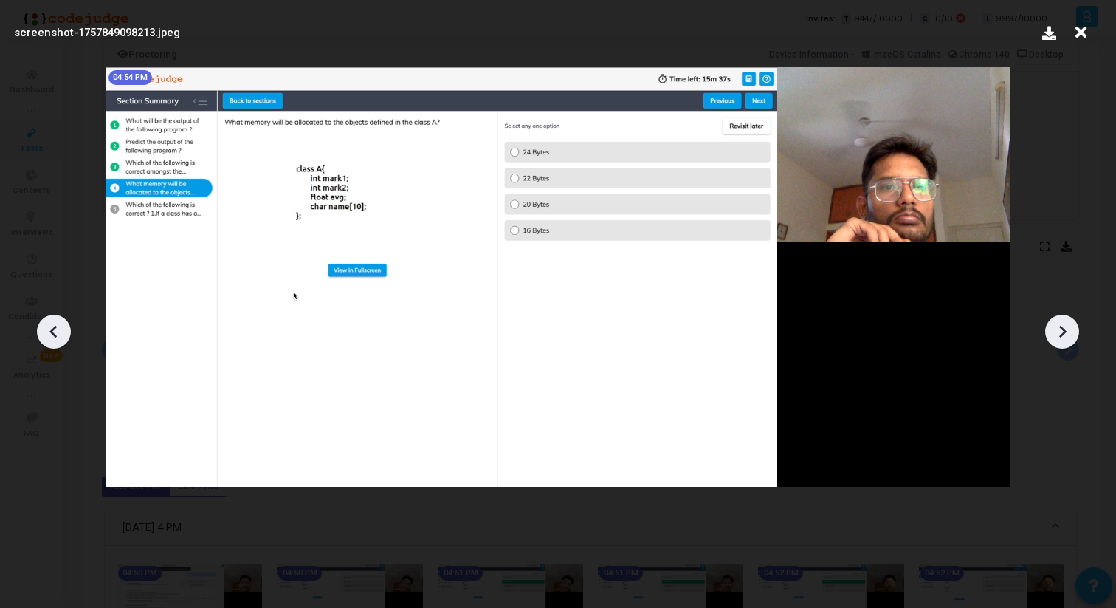
click at [1068, 326] on icon at bounding box center [1062, 331] width 22 height 22
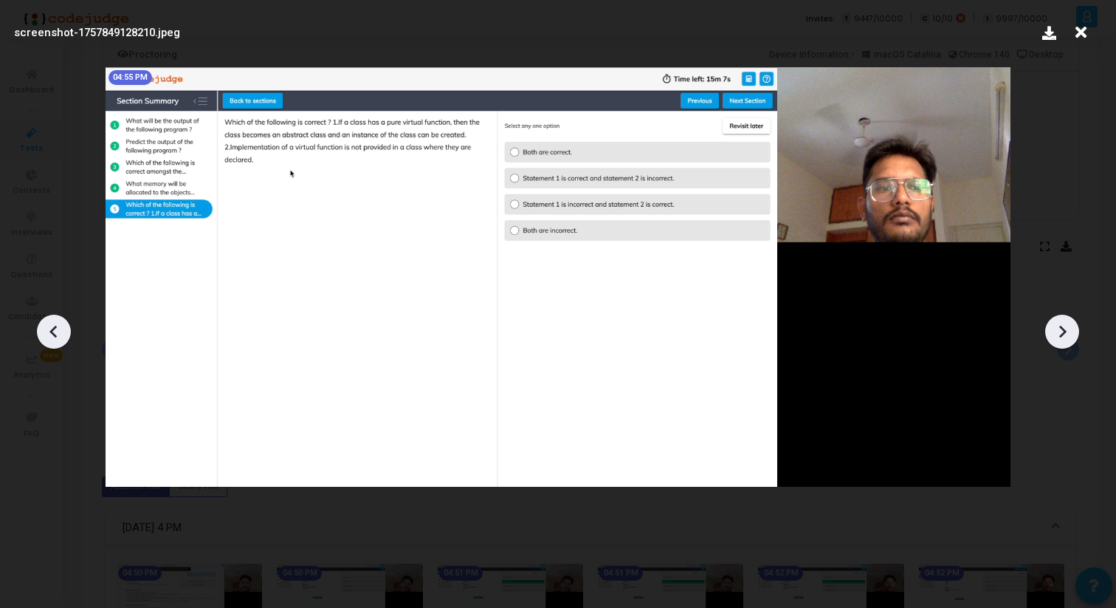
click at [1068, 326] on icon at bounding box center [1062, 331] width 22 height 22
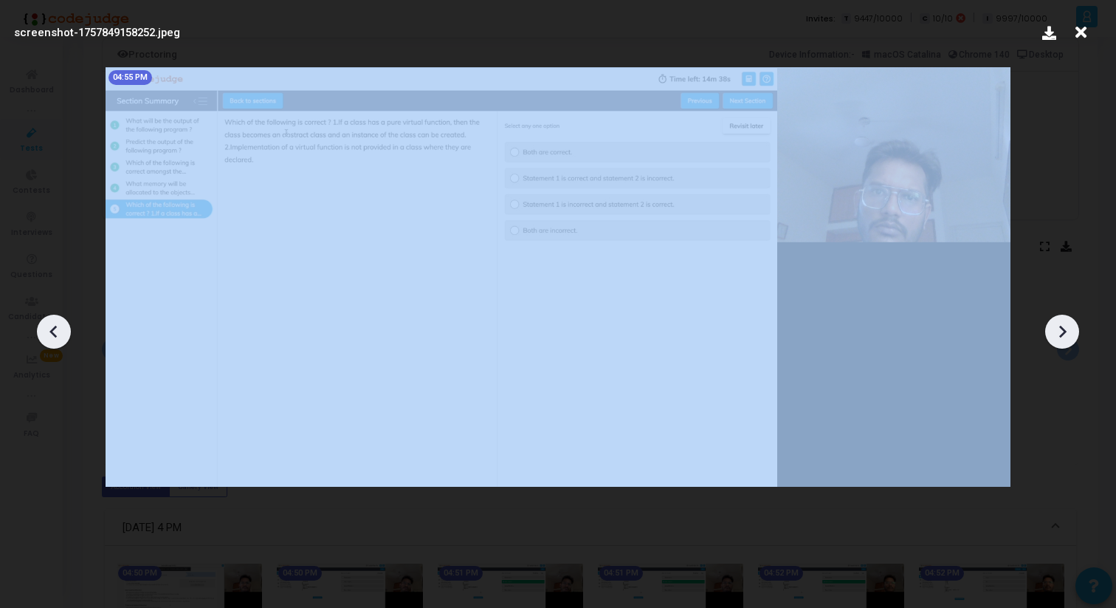
click at [1068, 326] on icon at bounding box center [1062, 331] width 22 height 22
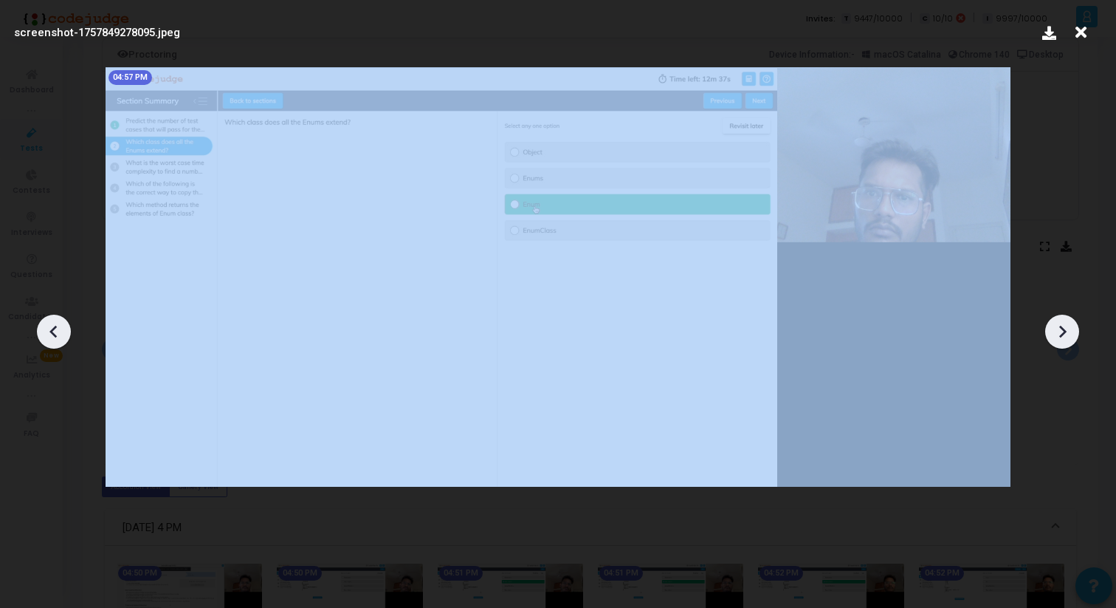
click at [1068, 326] on icon at bounding box center [1062, 331] width 22 height 22
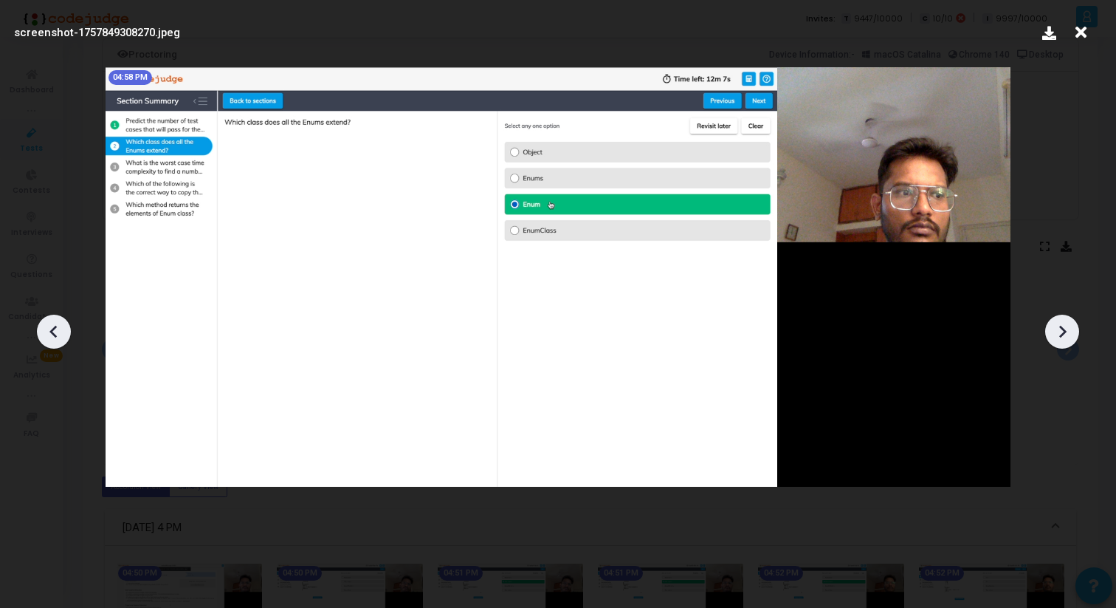
click at [1067, 326] on icon at bounding box center [1062, 331] width 22 height 22
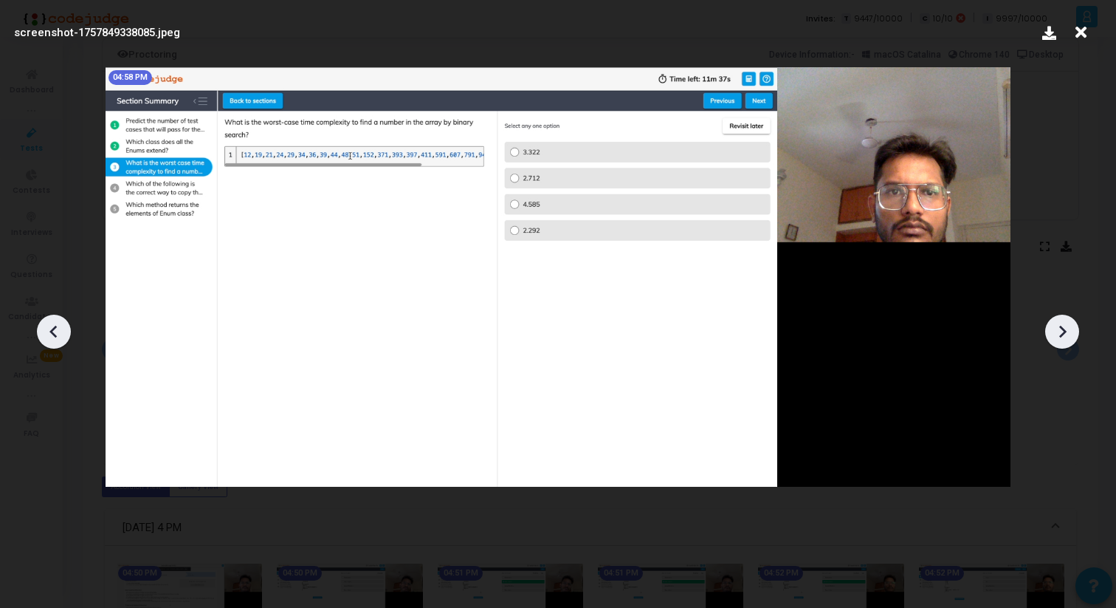
click at [1067, 326] on icon at bounding box center [1062, 331] width 22 height 22
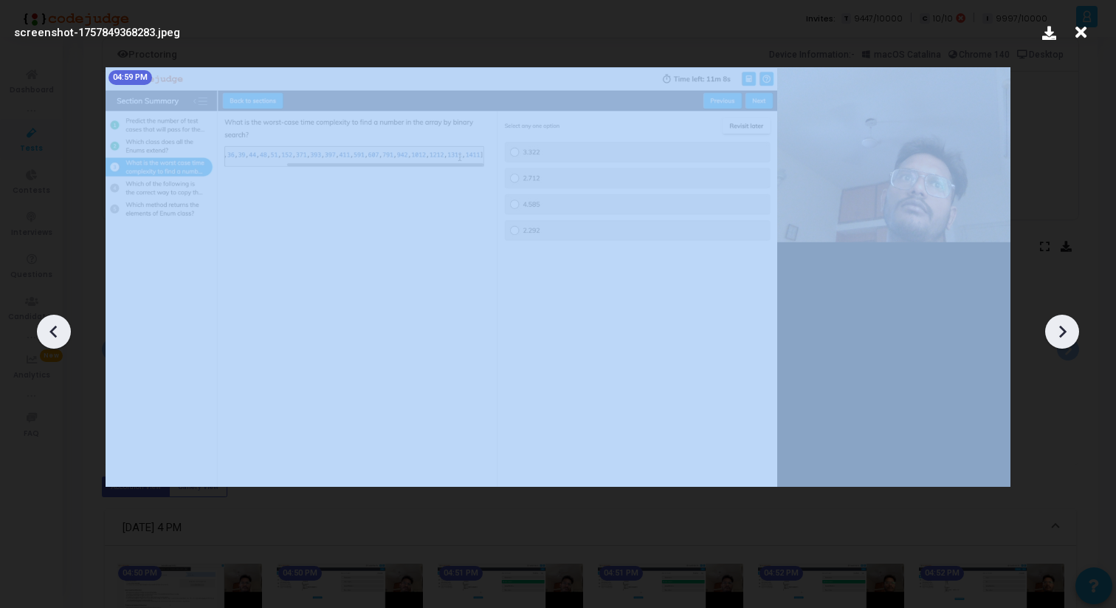
click at [1067, 326] on icon at bounding box center [1062, 331] width 22 height 22
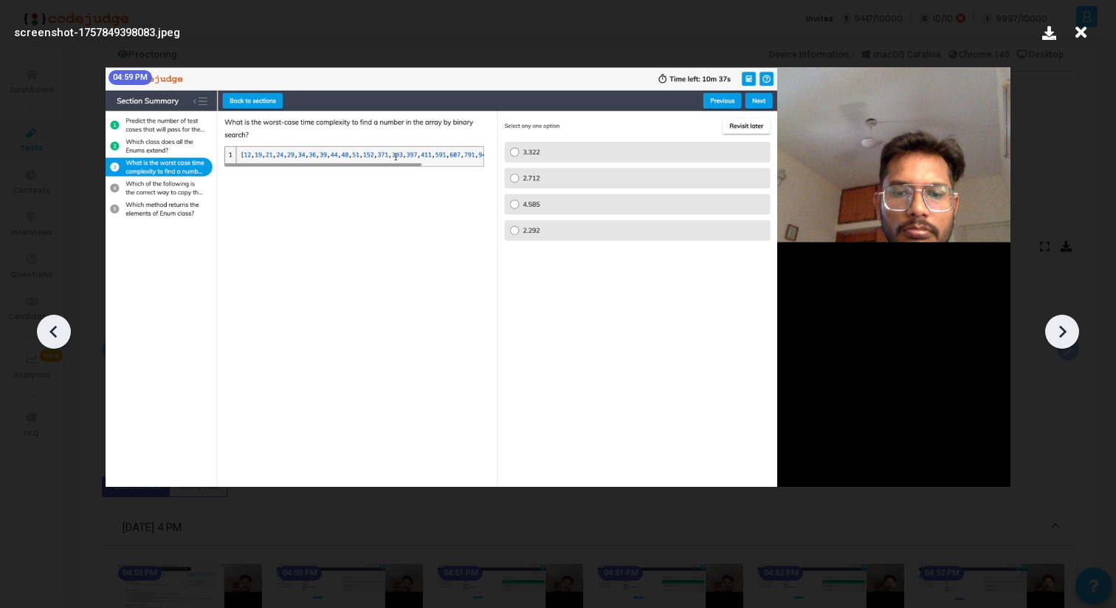
click at [1067, 326] on icon at bounding box center [1062, 331] width 22 height 22
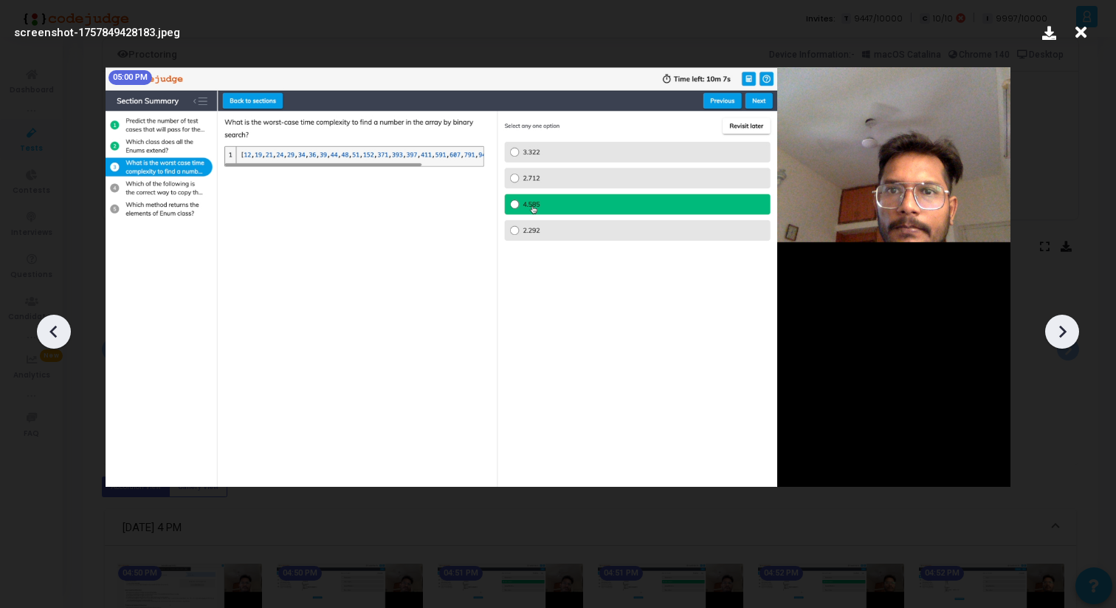
click at [1067, 326] on icon at bounding box center [1062, 331] width 22 height 22
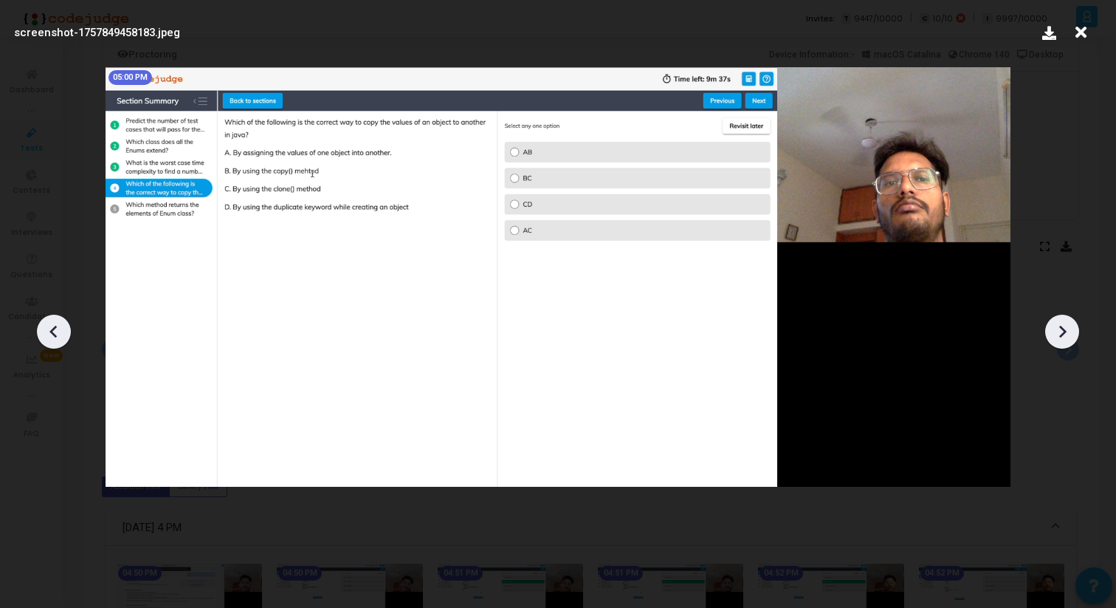
click at [1067, 326] on icon at bounding box center [1062, 331] width 22 height 22
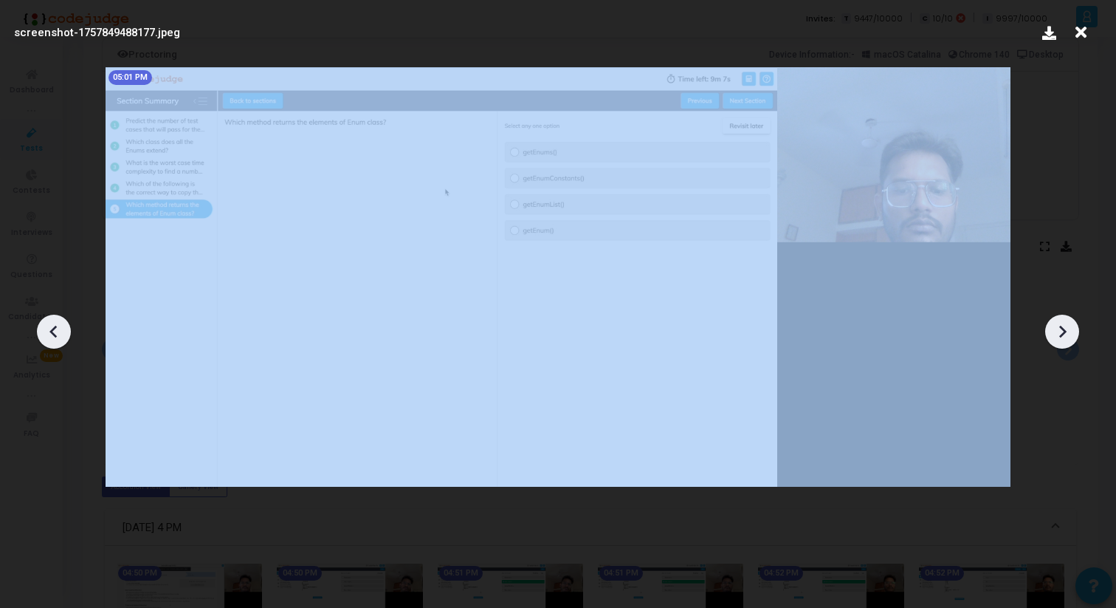
click at [1067, 326] on icon at bounding box center [1062, 331] width 22 height 22
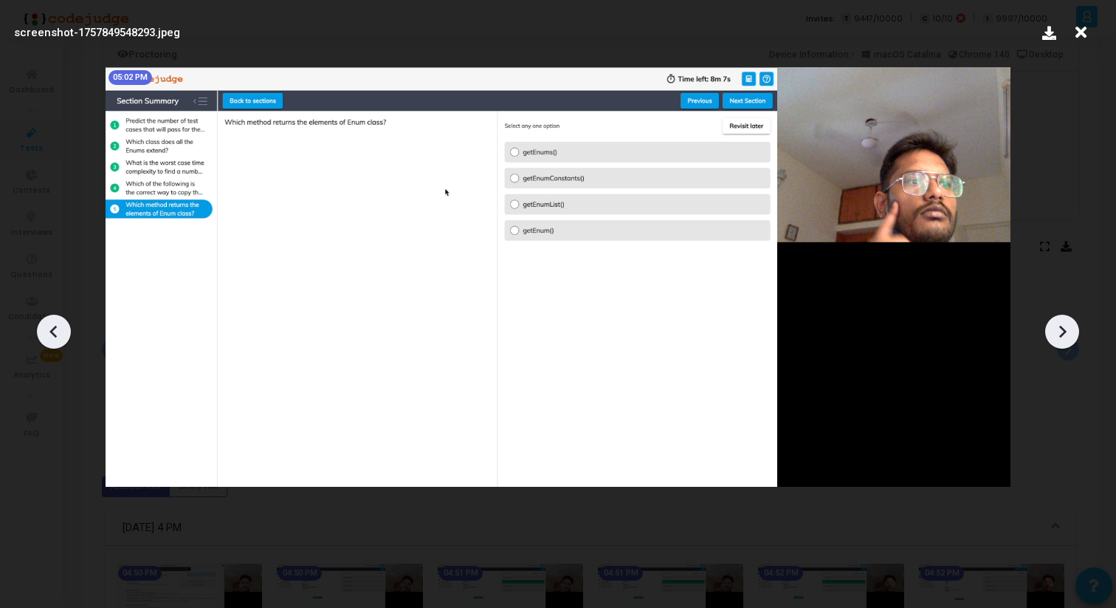
click at [1067, 325] on icon at bounding box center [1062, 331] width 22 height 22
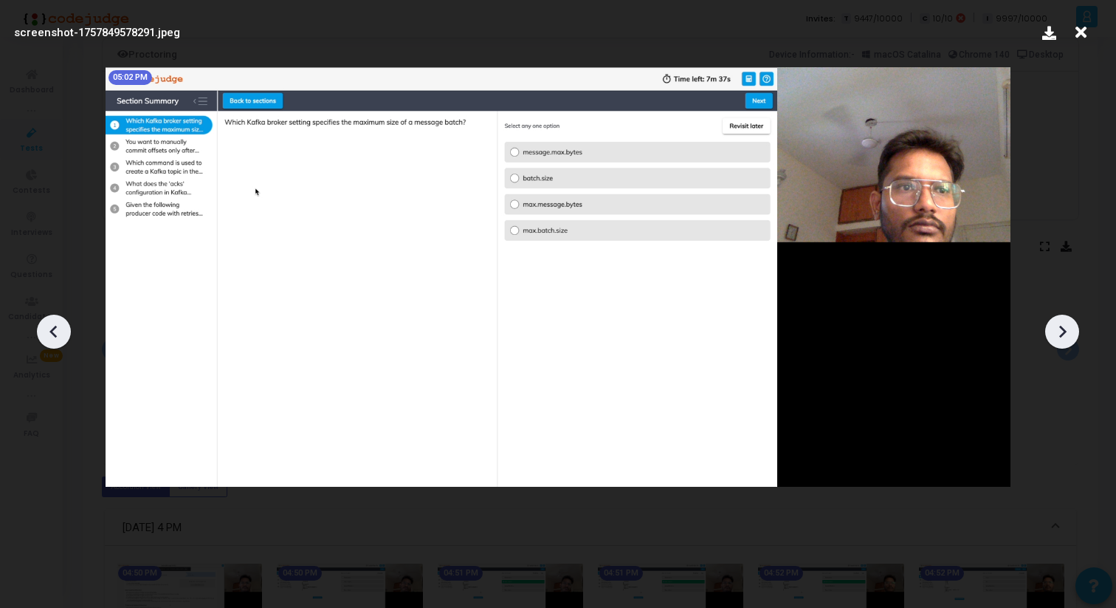
click at [1067, 325] on icon at bounding box center [1062, 331] width 22 height 22
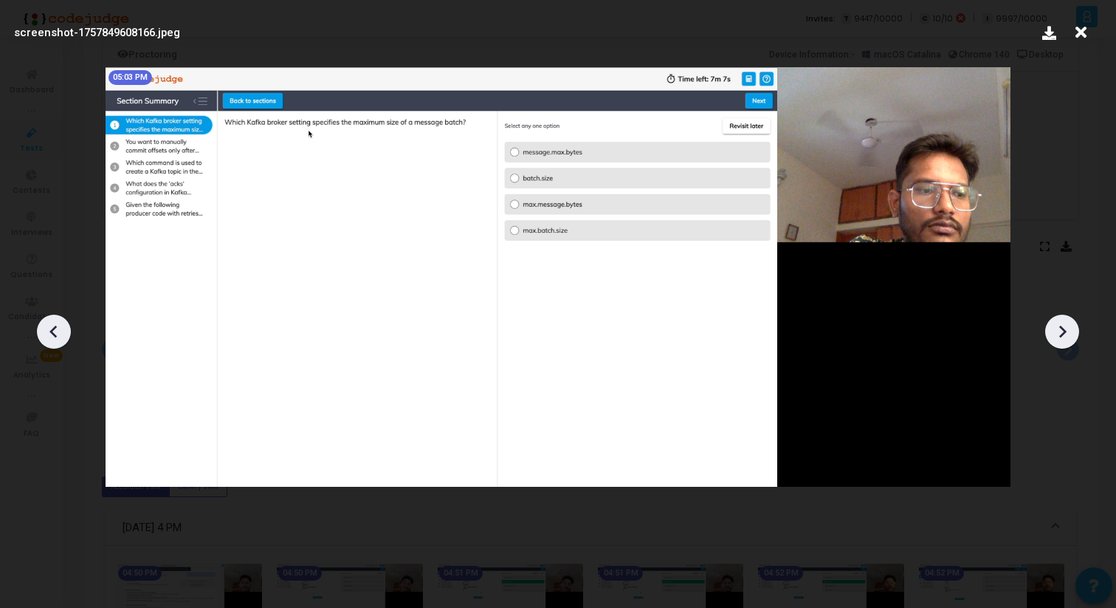
click at [1067, 325] on icon at bounding box center [1062, 331] width 22 height 22
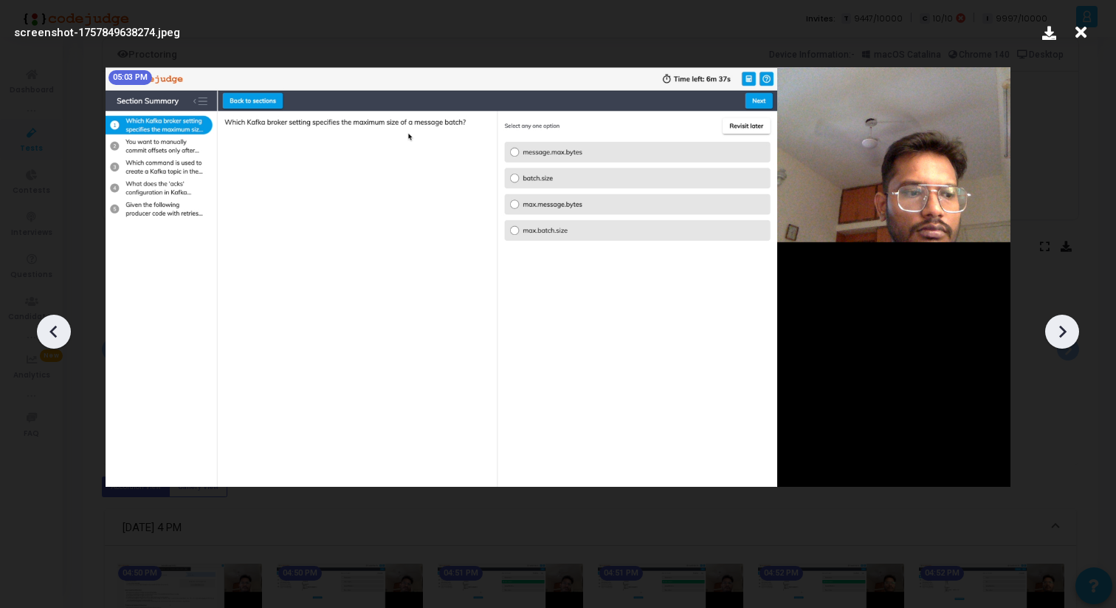
click at [1067, 325] on icon at bounding box center [1062, 331] width 22 height 22
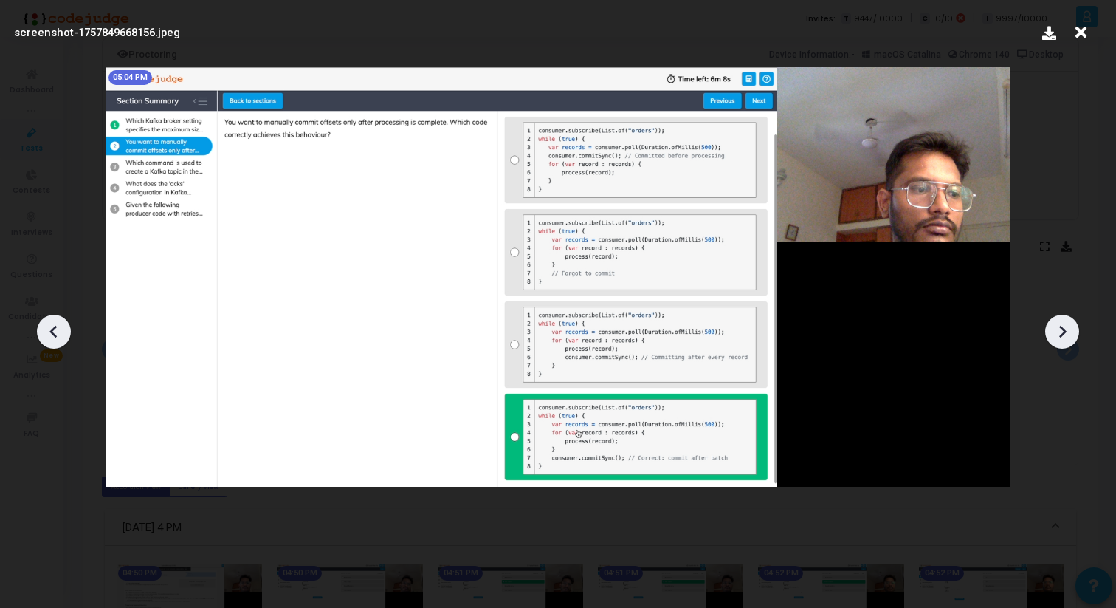
click at [1067, 325] on icon at bounding box center [1062, 331] width 22 height 22
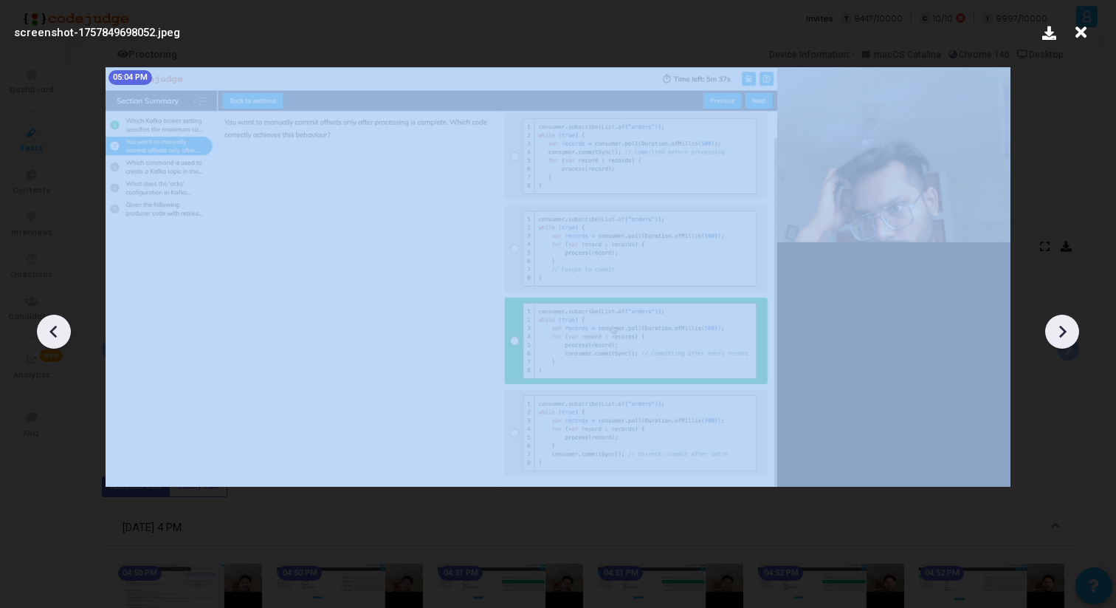
click at [1067, 325] on icon at bounding box center [1062, 331] width 22 height 22
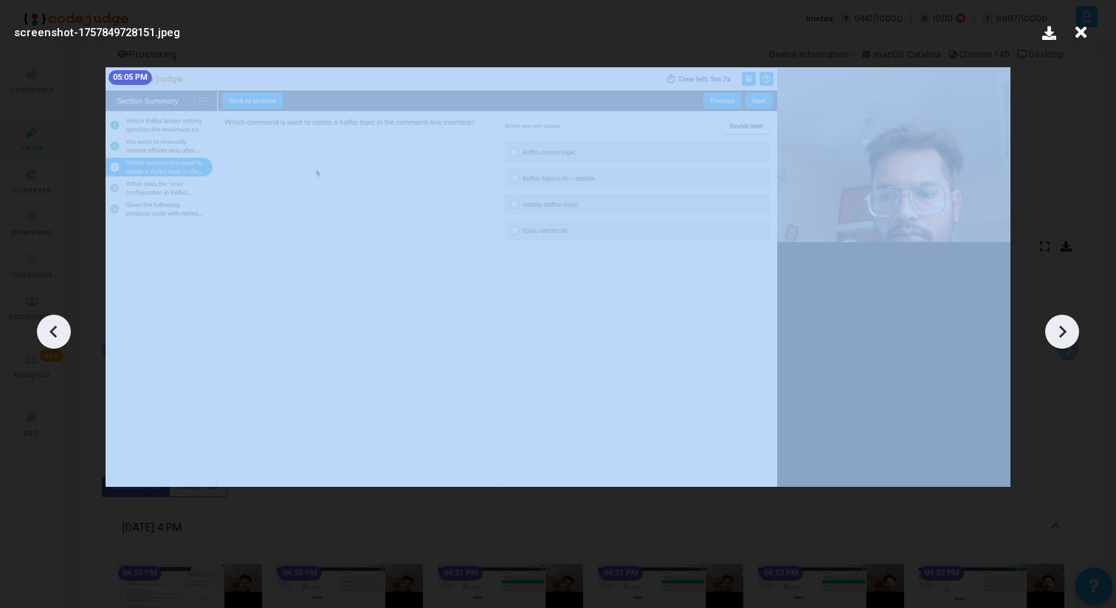
click at [1067, 325] on icon at bounding box center [1062, 331] width 22 height 22
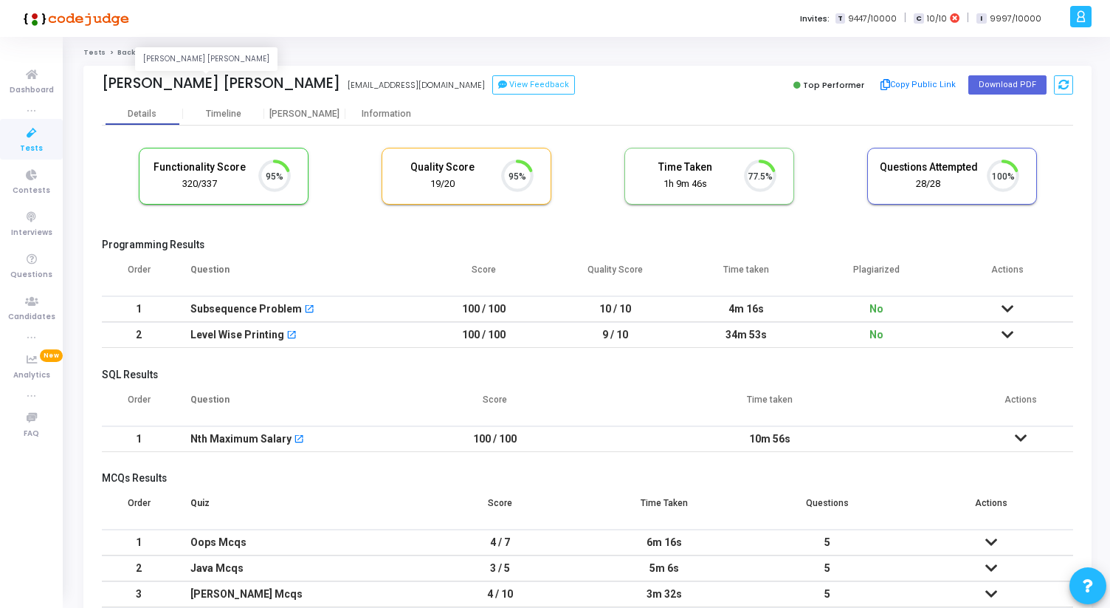
scroll to position [31, 38]
drag, startPoint x: 102, startPoint y: 81, endPoint x: 266, endPoint y: 83, distance: 163.9
click at [266, 83] on div "[PERSON_NAME] [PERSON_NAME]" at bounding box center [221, 83] width 238 height 17
copy div "[PERSON_NAME] [PERSON_NAME]"
click at [303, 49] on ol "Tests Backend Developer (OOPS) Candidate Report" at bounding box center [587, 53] width 1008 height 10
